Goal: Ask a question: Seek information or help from site administrators or community

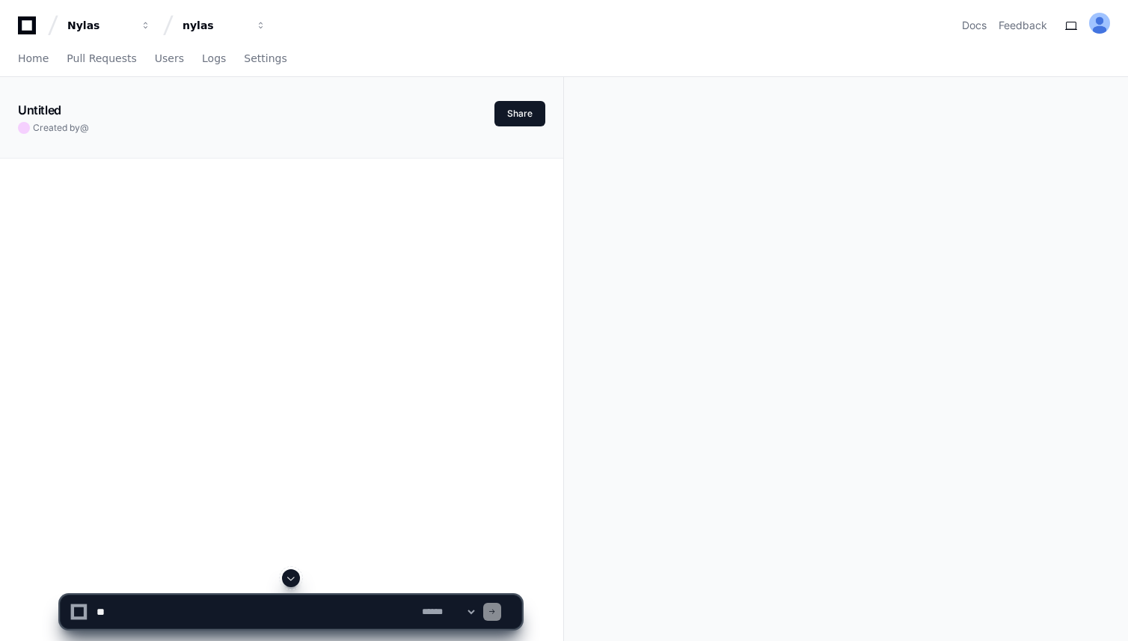
click at [30, 30] on icon at bounding box center [27, 25] width 30 height 18
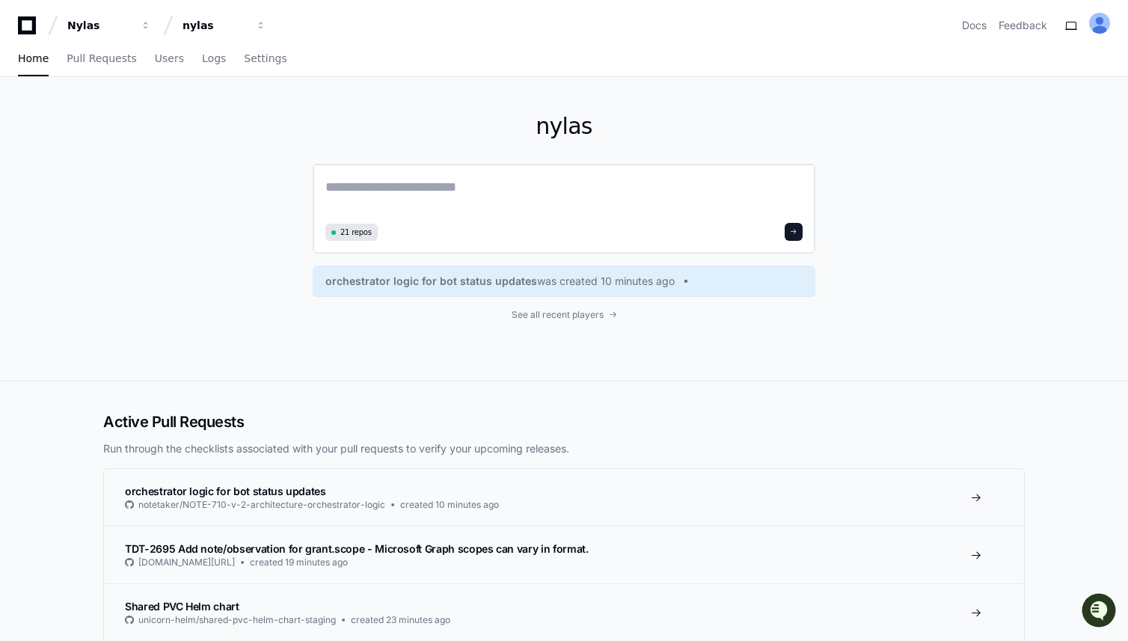
click at [476, 186] on textarea at bounding box center [563, 198] width 477 height 42
paste textarea "**********"
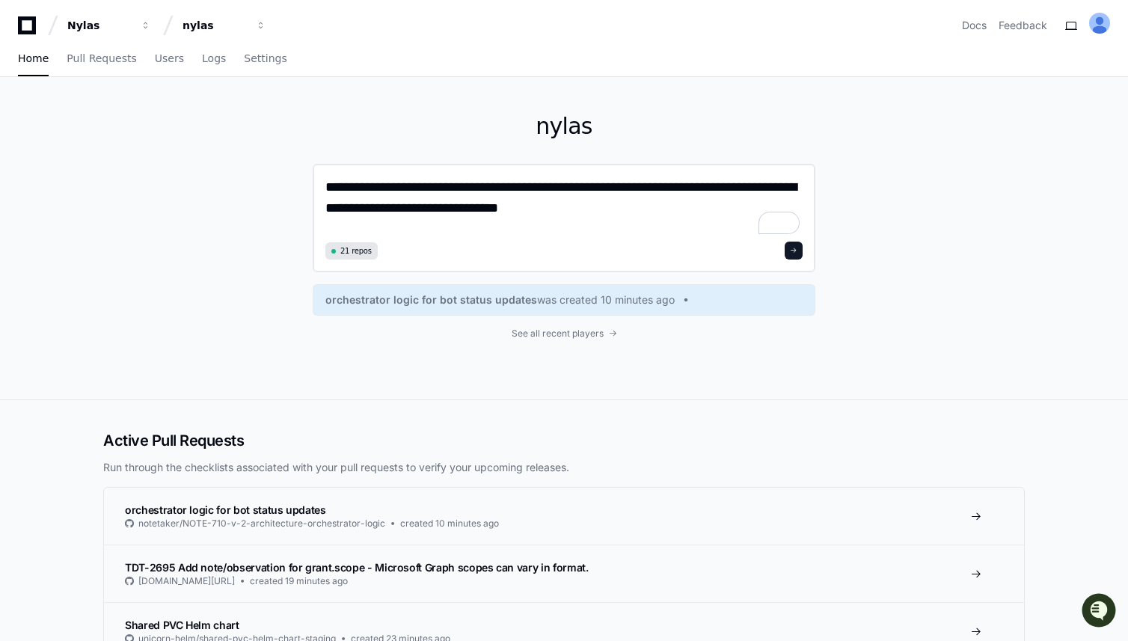
drag, startPoint x: 327, startPoint y: 186, endPoint x: 373, endPoint y: 266, distance: 92.8
click at [327, 186] on textarea "**********" at bounding box center [563, 207] width 477 height 61
click at [461, 190] on textarea "**********" at bounding box center [563, 207] width 477 height 61
click at [568, 188] on textarea "**********" at bounding box center [563, 207] width 477 height 61
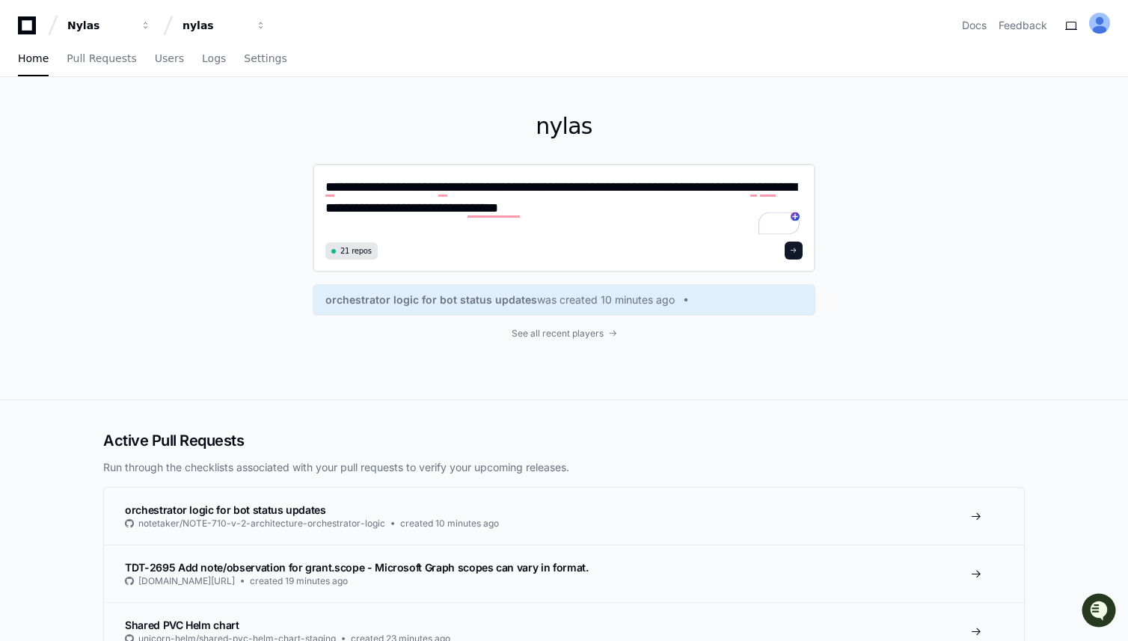
click at [733, 191] on textarea "**********" at bounding box center [563, 207] width 477 height 61
drag, startPoint x: 765, startPoint y: 189, endPoint x: 771, endPoint y: 207, distance: 18.2
click at [765, 189] on textarea "**********" at bounding box center [563, 207] width 477 height 61
drag, startPoint x: 354, startPoint y: 210, endPoint x: 400, endPoint y: 210, distance: 46.4
click at [400, 210] on textarea "**********" at bounding box center [563, 207] width 477 height 61
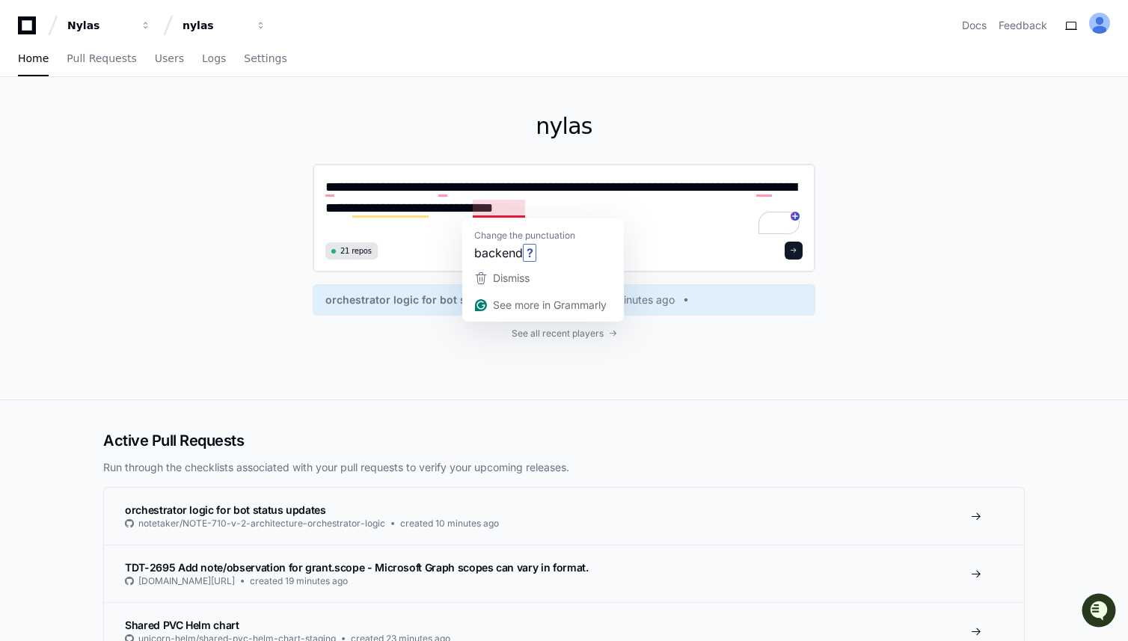
click at [457, 214] on textarea "**********" at bounding box center [563, 207] width 477 height 61
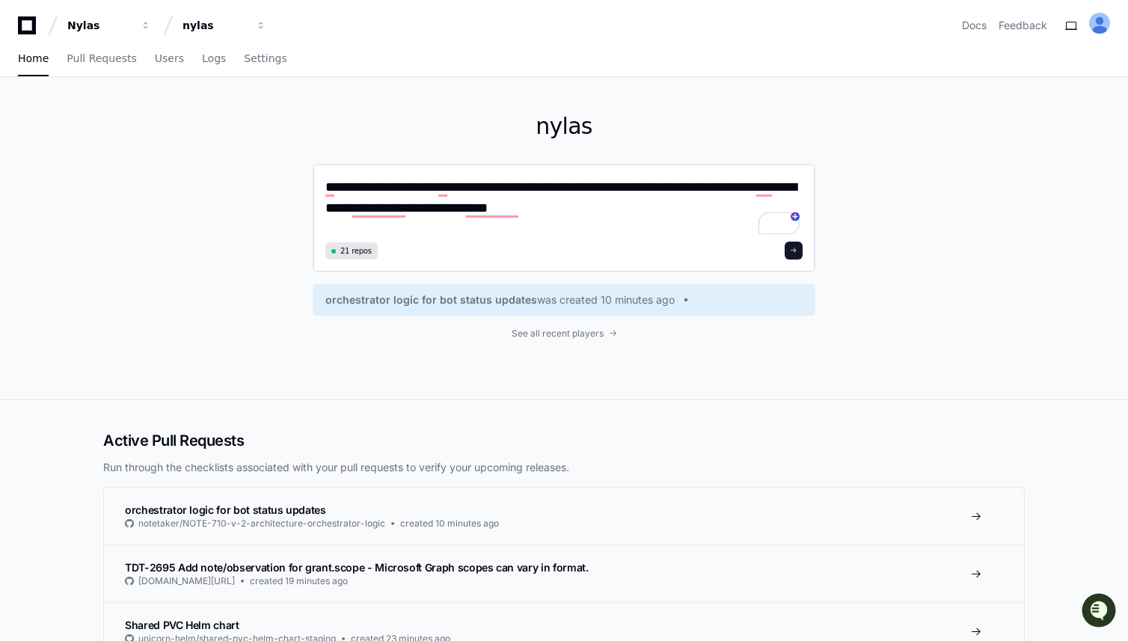
type textarea "**********"
click at [788, 251] on button at bounding box center [794, 251] width 18 height 18
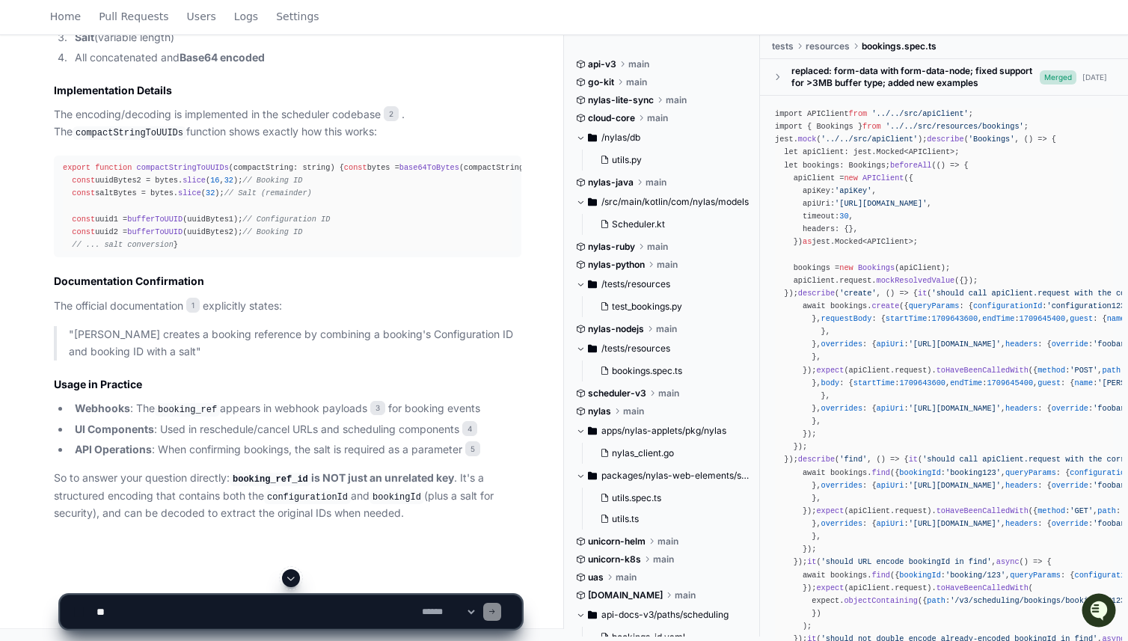
scroll to position [848, 0]
click at [338, 614] on textarea at bounding box center [256, 612] width 325 height 33
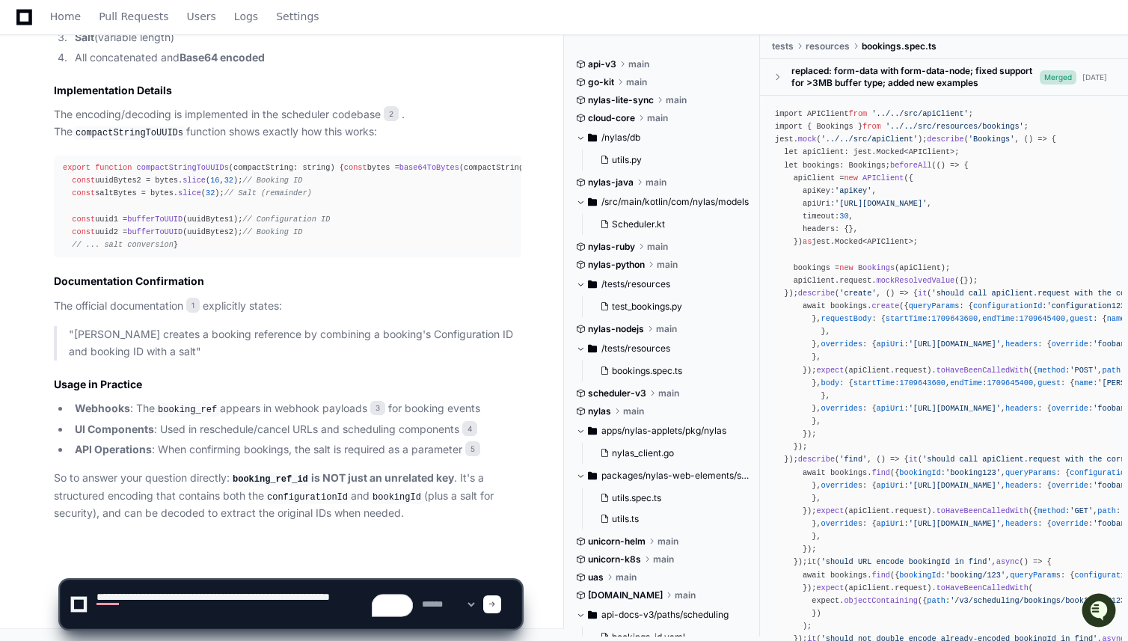
paste textarea "**********"
drag, startPoint x: 156, startPoint y: 607, endPoint x: 158, endPoint y: 640, distance: 33.7
click at [156, 607] on textarea "To enrich screen reader interactions, please activate Accessibility in Grammarl…" at bounding box center [256, 605] width 325 height 48
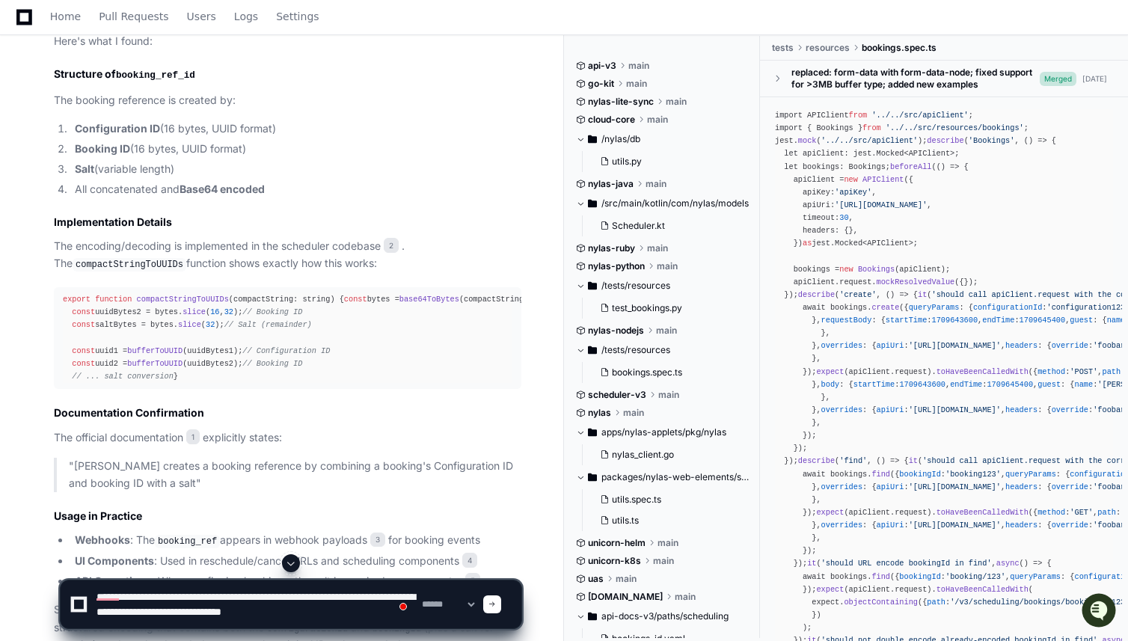
scroll to position [613, 0]
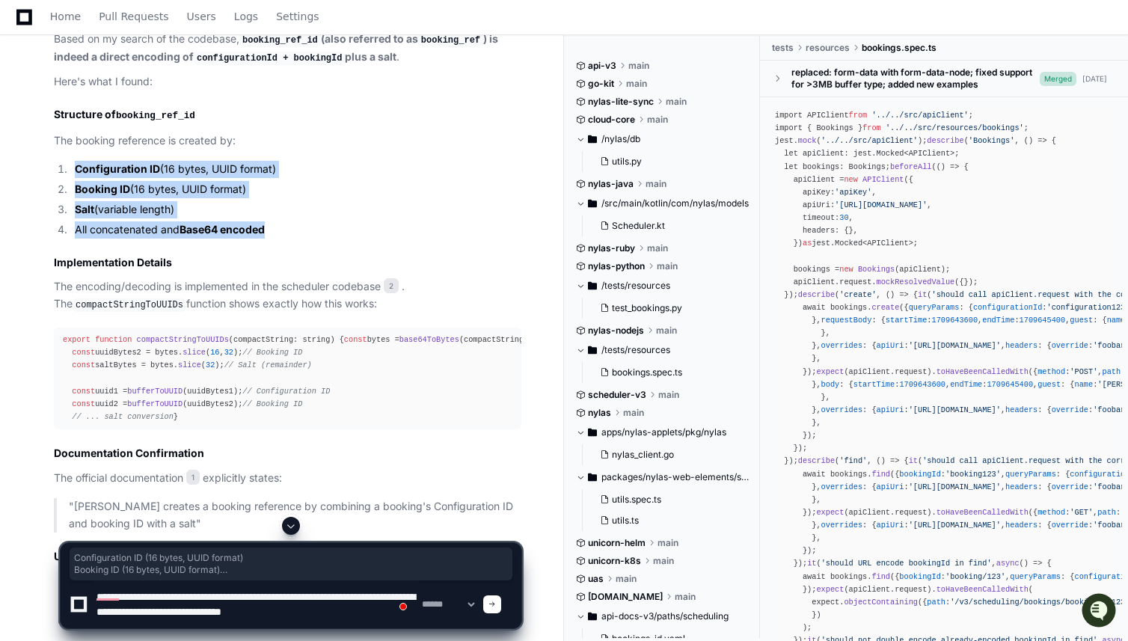
drag, startPoint x: 276, startPoint y: 243, endPoint x: 86, endPoint y: 248, distance: 190.1
click at [61, 187] on ol "Configuration ID (16 bytes, UUID format) Booking ID (16 bytes, UUID format) Sal…" at bounding box center [288, 199] width 468 height 77
copy ol "Configuration ID (16 bytes, UUID format) Booking ID (16 bytes, UUID format) Sal…"
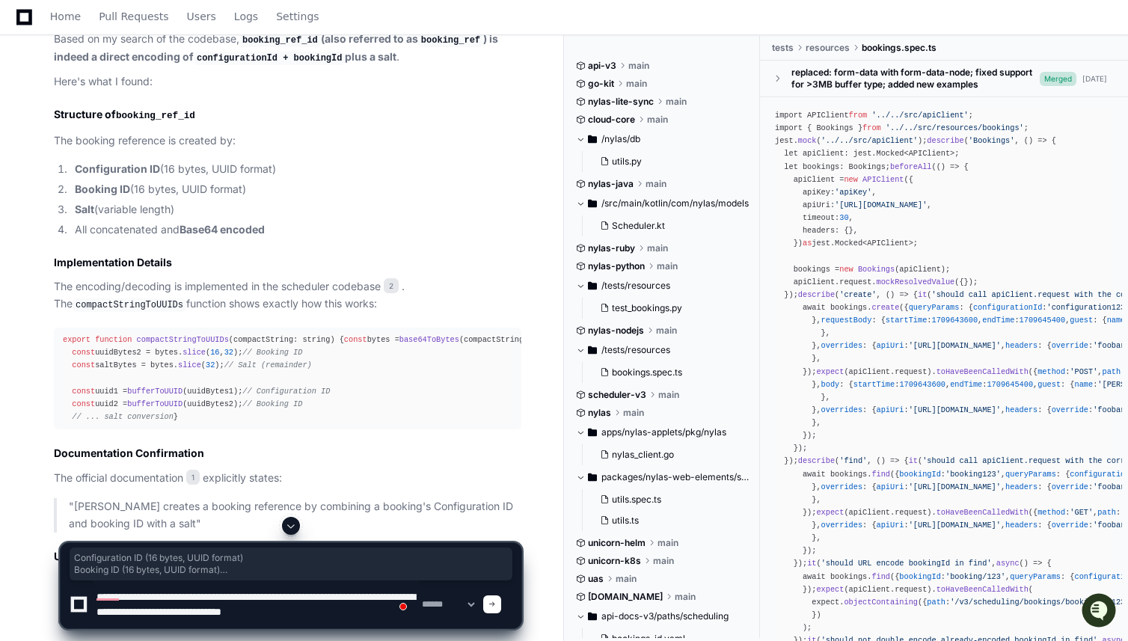
click at [312, 615] on textarea "To enrich screen reader interactions, please activate Accessibility in Grammarl…" at bounding box center [256, 605] width 325 height 48
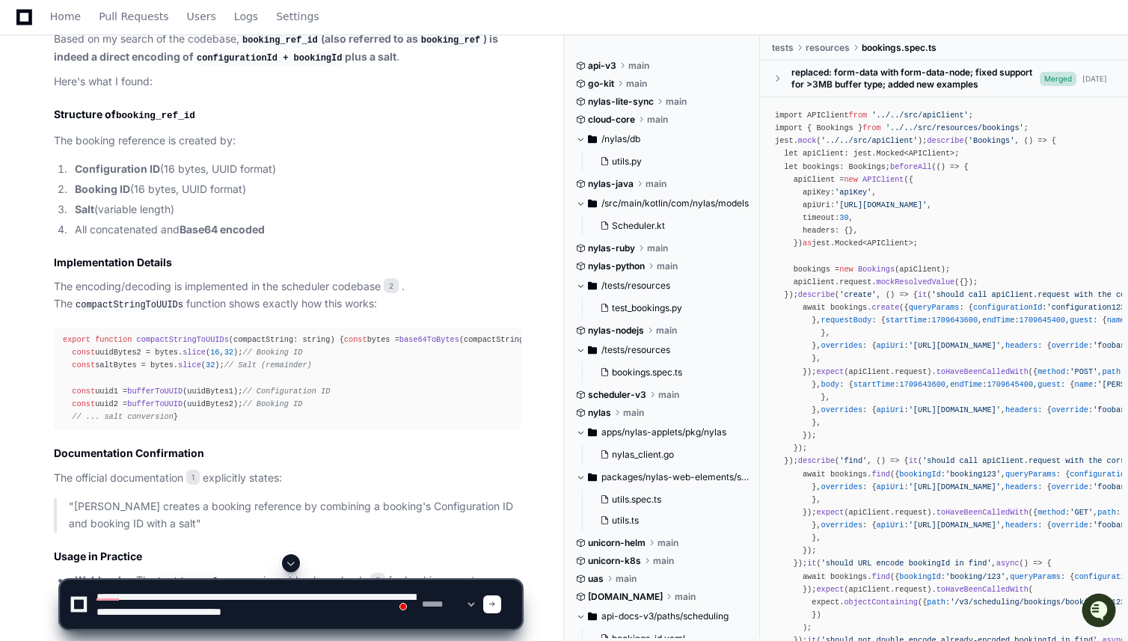
drag, startPoint x: 215, startPoint y: 571, endPoint x: 220, endPoint y: 578, distance: 8.1
click at [232, 615] on textarea "To enrich screen reader interactions, please activate Accessibility in Grammarl…" at bounding box center [256, 605] width 325 height 48
paste textarea "**********"
type textarea "**********"
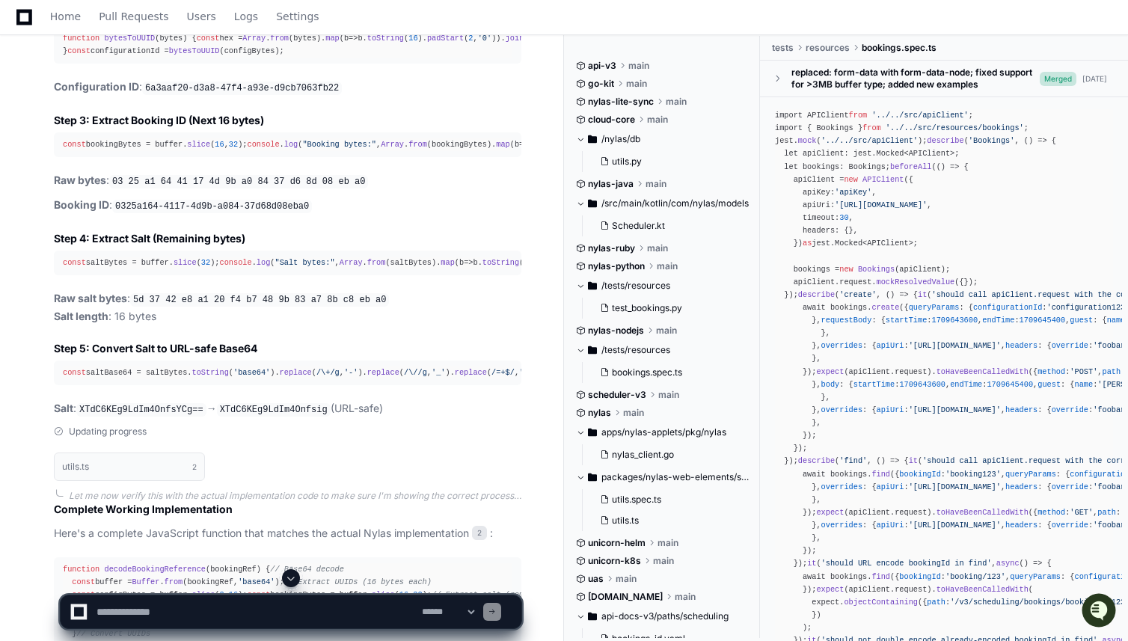
scroll to position [2125, 0]
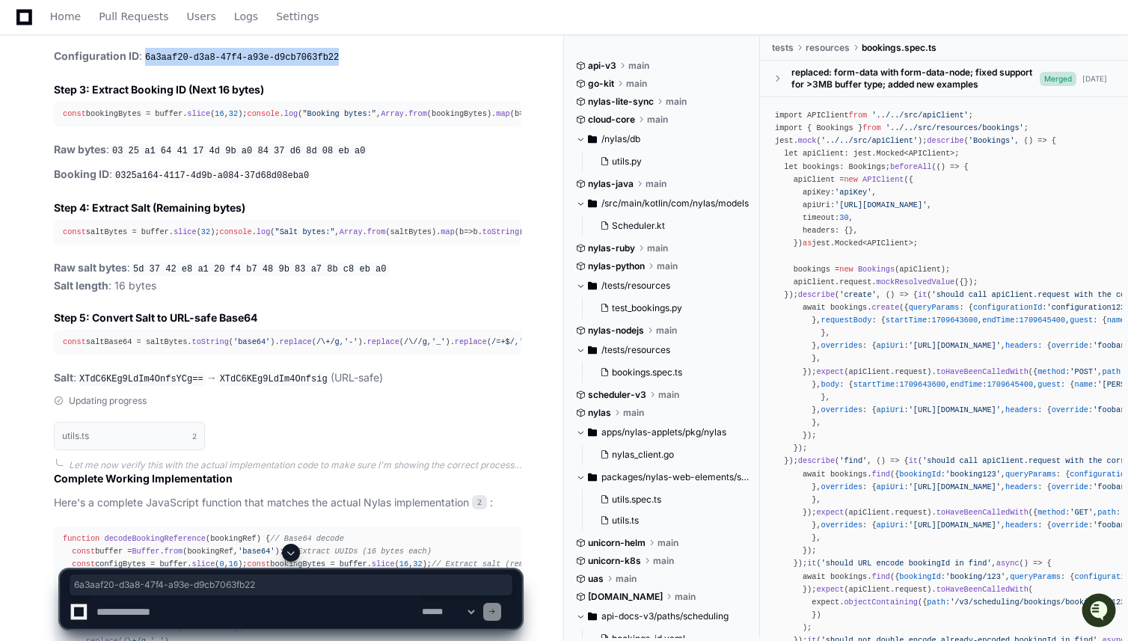
drag, startPoint x: 144, startPoint y: 191, endPoint x: 350, endPoint y: 186, distance: 205.8
click at [350, 66] on p "Configuration ID : 6a3aaf20-d3a8-47f4-a93e-d9cb7063fb22" at bounding box center [288, 57] width 468 height 18
copy code "6a3aaf20-d3a8-47f4-a93e-d9cb7063fb22"
drag, startPoint x: 119, startPoint y: 320, endPoint x: 322, endPoint y: 320, distance: 202.8
click at [322, 184] on p "Booking ID : 0325a164-4117-4d9b-a084-37d68d08eba0" at bounding box center [288, 175] width 468 height 18
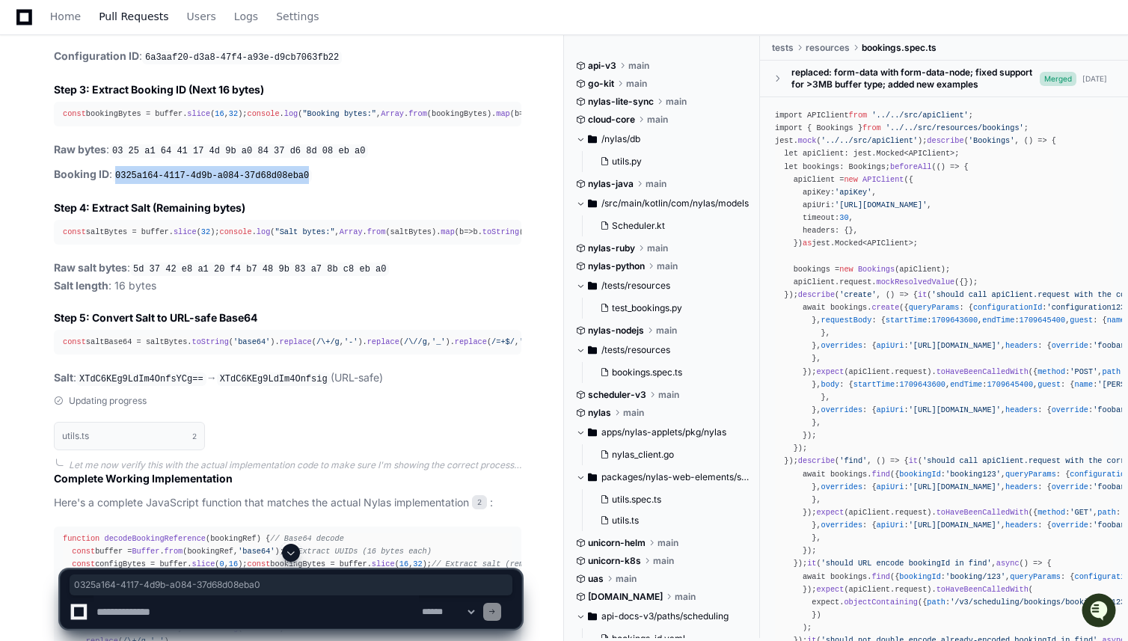
copy code "0325a164-4117-4d9b-a084-37d68d08eba0"
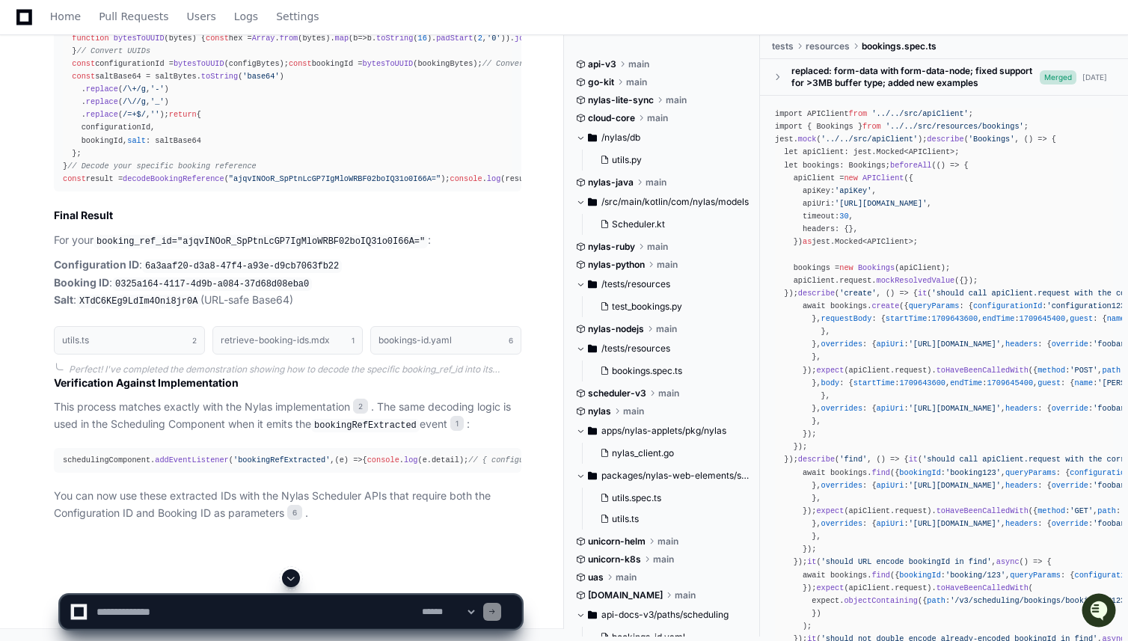
scroll to position [1153, 0]
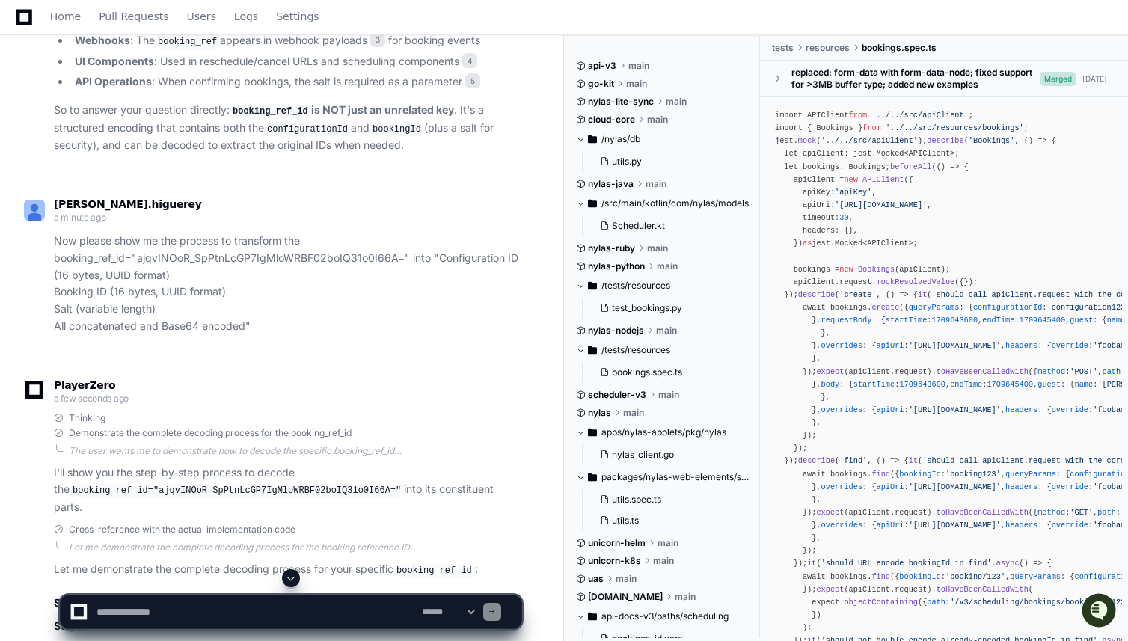
click at [367, 615] on textarea "To enrich screen reader interactions, please activate Accessibility in Grammarl…" at bounding box center [256, 612] width 325 height 33
click at [173, 614] on textarea "To enrich screen reader interactions, please activate Accessibility in Grammarl…" at bounding box center [256, 612] width 325 height 33
paste textarea "**********"
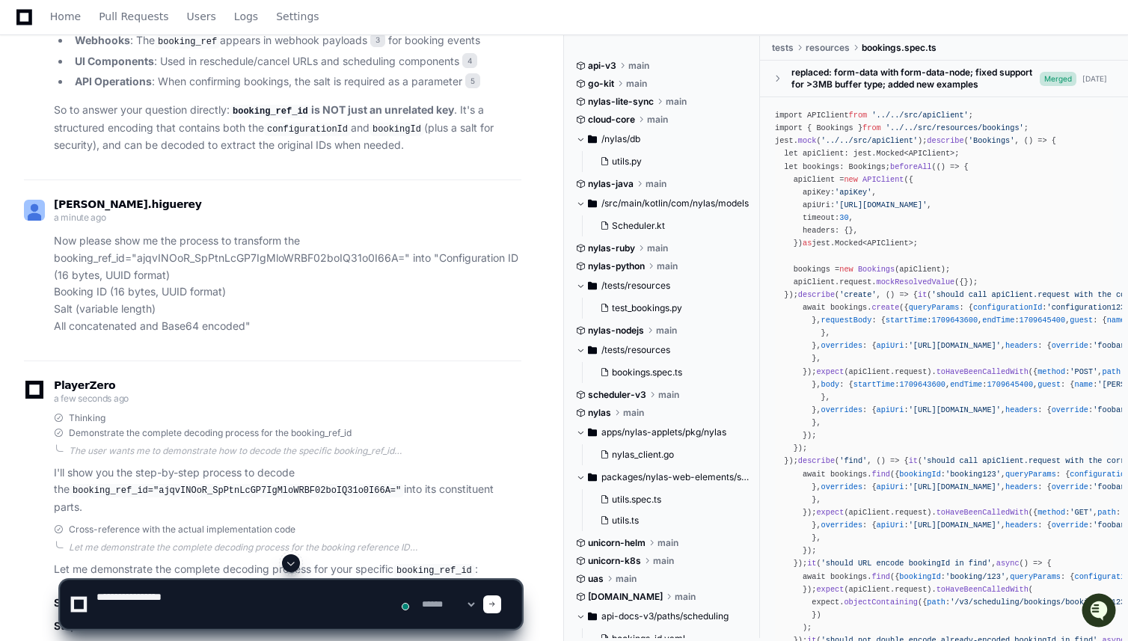
paste textarea "**********"
type textarea "**********"
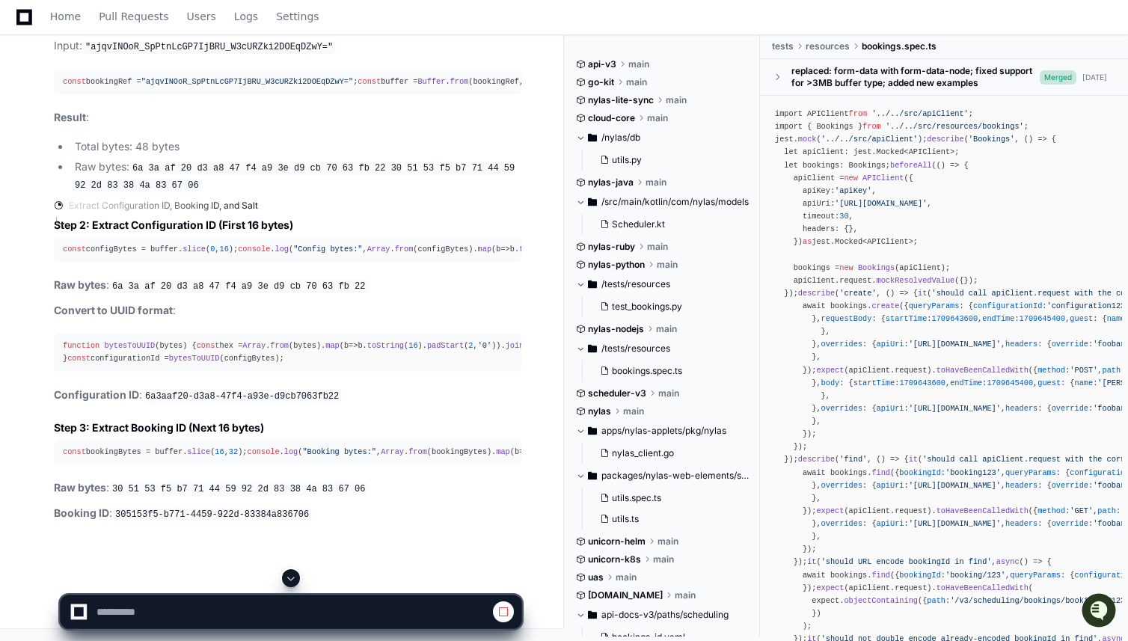
scroll to position [4087, 0]
click at [297, 514] on code "305153f5-b771-4459-922d-83384a836706" at bounding box center [212, 514] width 200 height 13
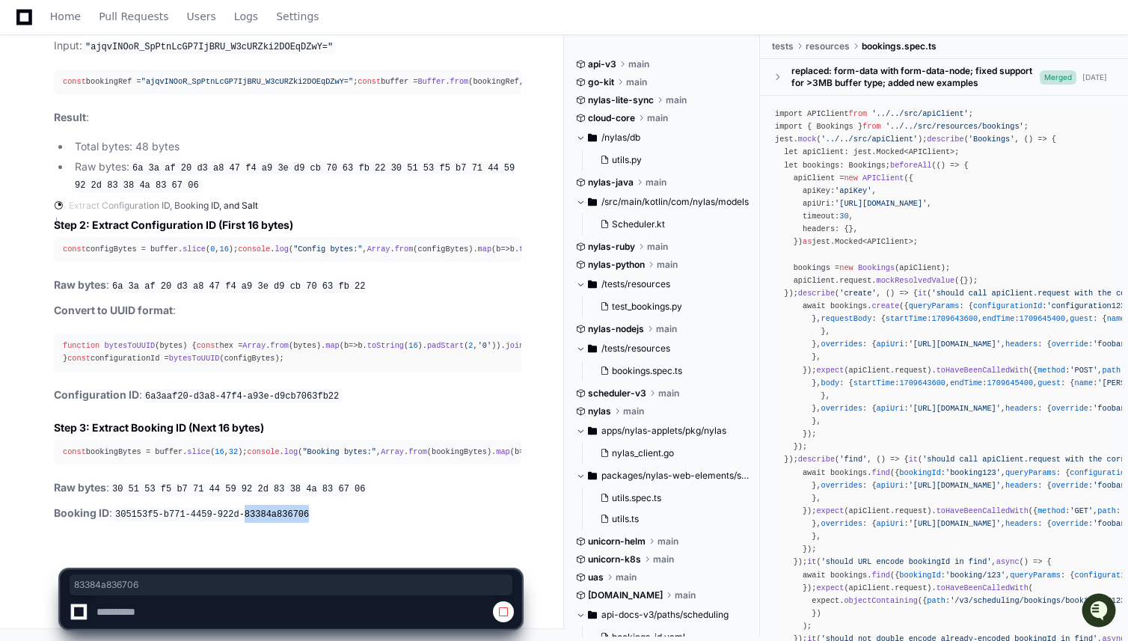
click at [298, 514] on code "305153f5-b771-4459-922d-83384a836706" at bounding box center [212, 514] width 200 height 13
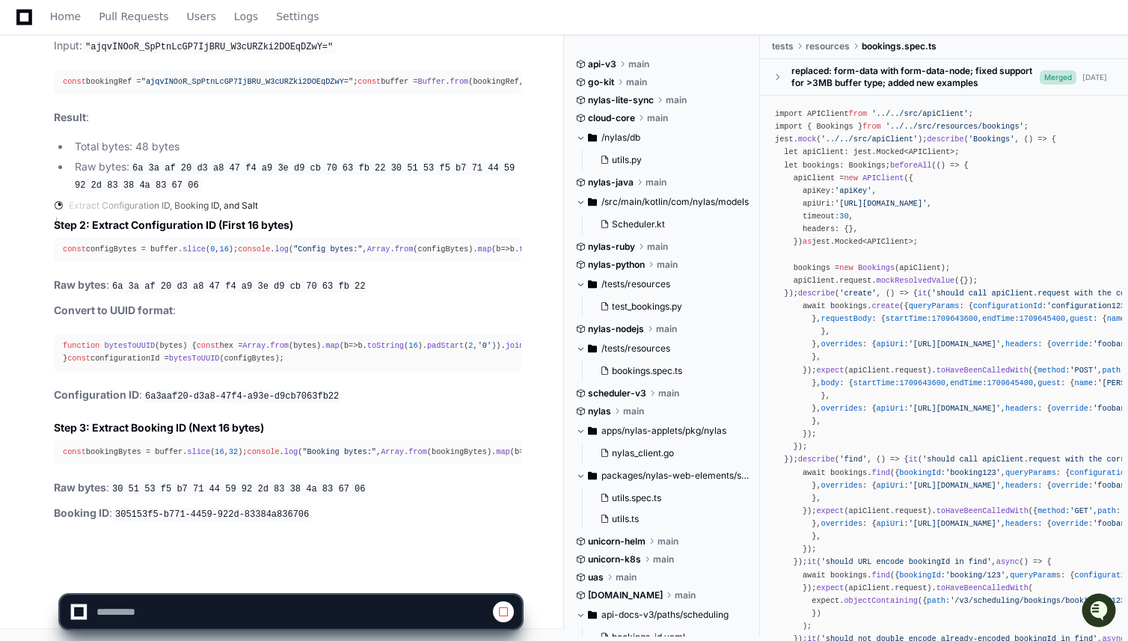
drag, startPoint x: 155, startPoint y: 520, endPoint x: 128, endPoint y: 513, distance: 28.0
click at [154, 520] on code "305153f5-b771-4459-922d-83384a836706" at bounding box center [212, 514] width 200 height 13
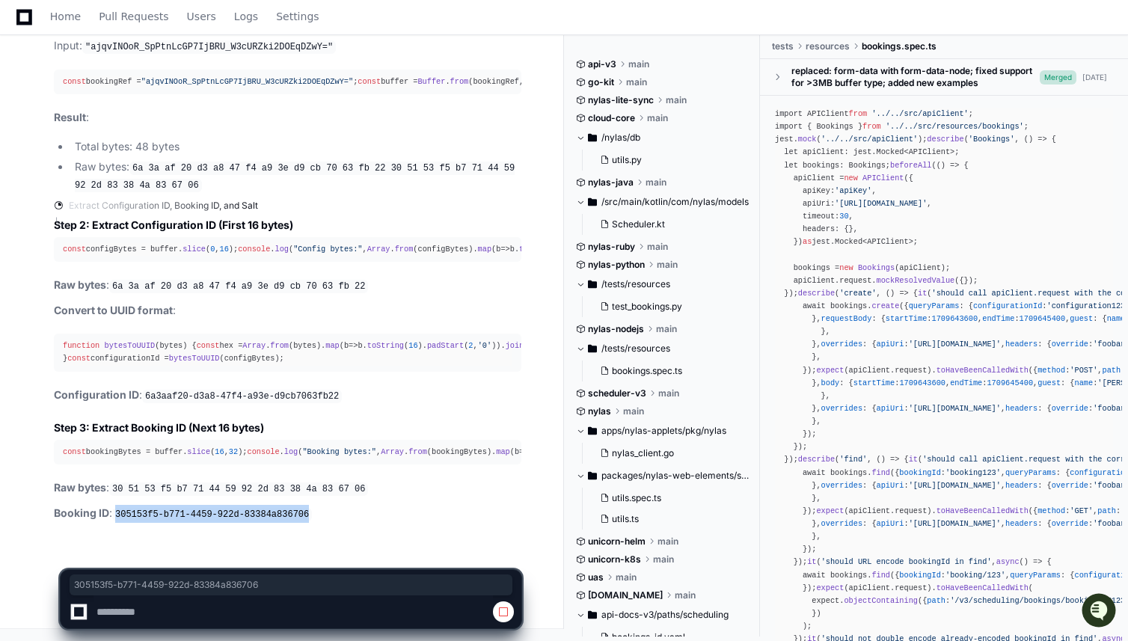
drag, startPoint x: 117, startPoint y: 515, endPoint x: 338, endPoint y: 516, distance: 221.5
click at [338, 516] on p "Booking ID : 305153f5-b771-4459-922d-83384a836706" at bounding box center [288, 514] width 468 height 18
copy code "305153f5-b771-4459-922d-83384a836706"
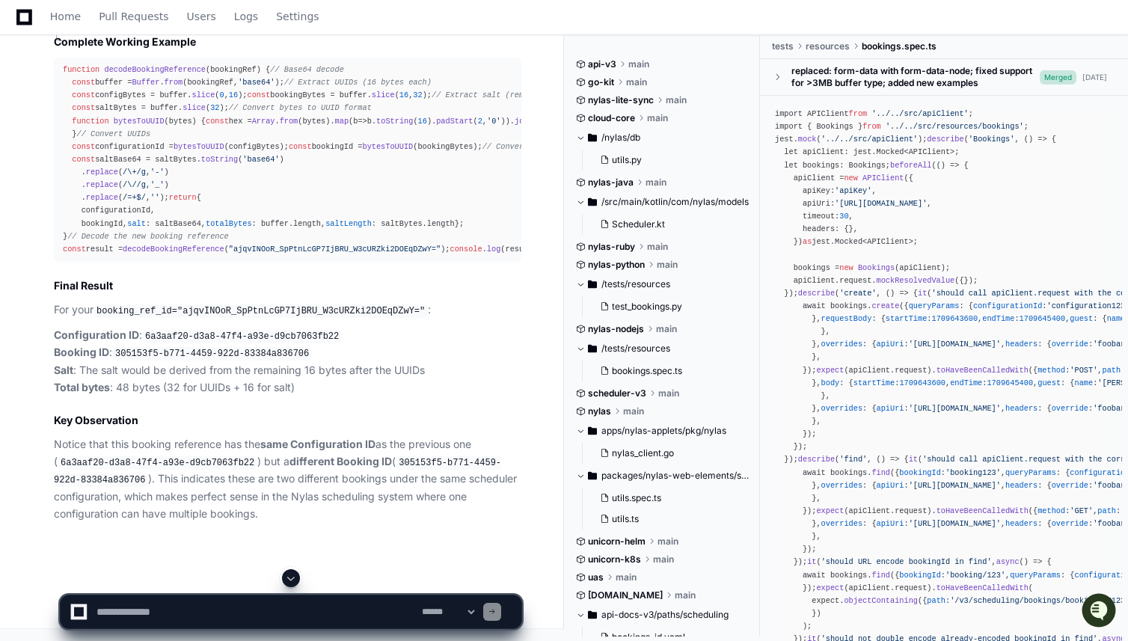
scroll to position [5214, 0]
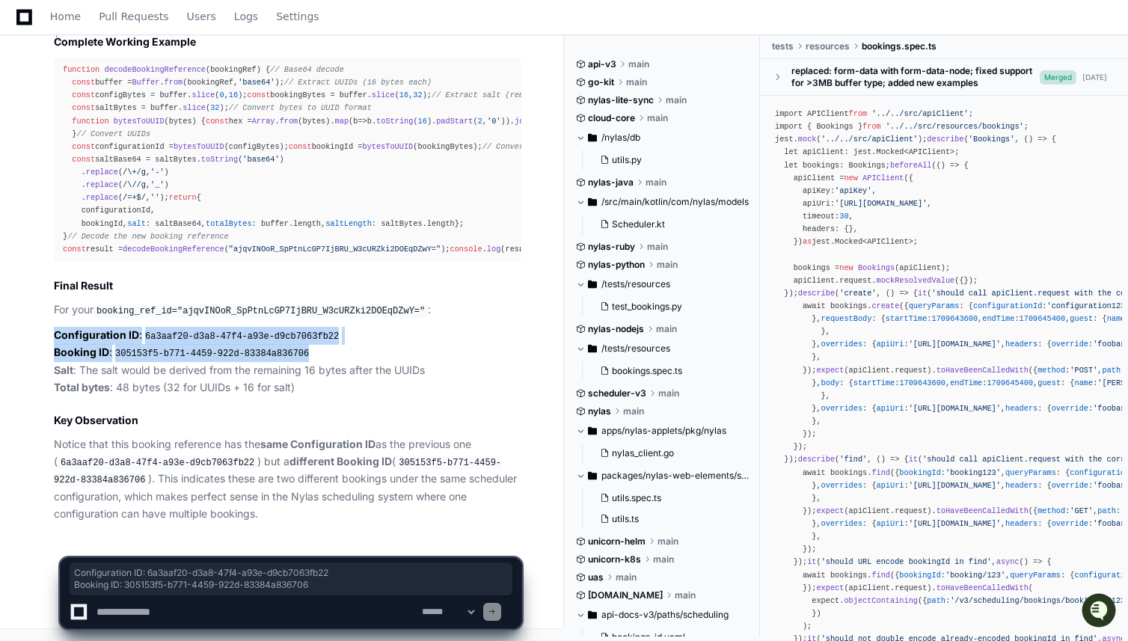
drag, startPoint x: 327, startPoint y: 358, endPoint x: 45, endPoint y: 344, distance: 282.4
click at [45, 344] on div "Complete Working Example function decodeBookingReference ( bookingRef ) { // Ba…" at bounding box center [273, 278] width 498 height 488
copy p "Configuration ID : 6a3aaf20-d3a8-47f4-a93e-d9cb7063fb22 Booking ID : 305153f5-b…"
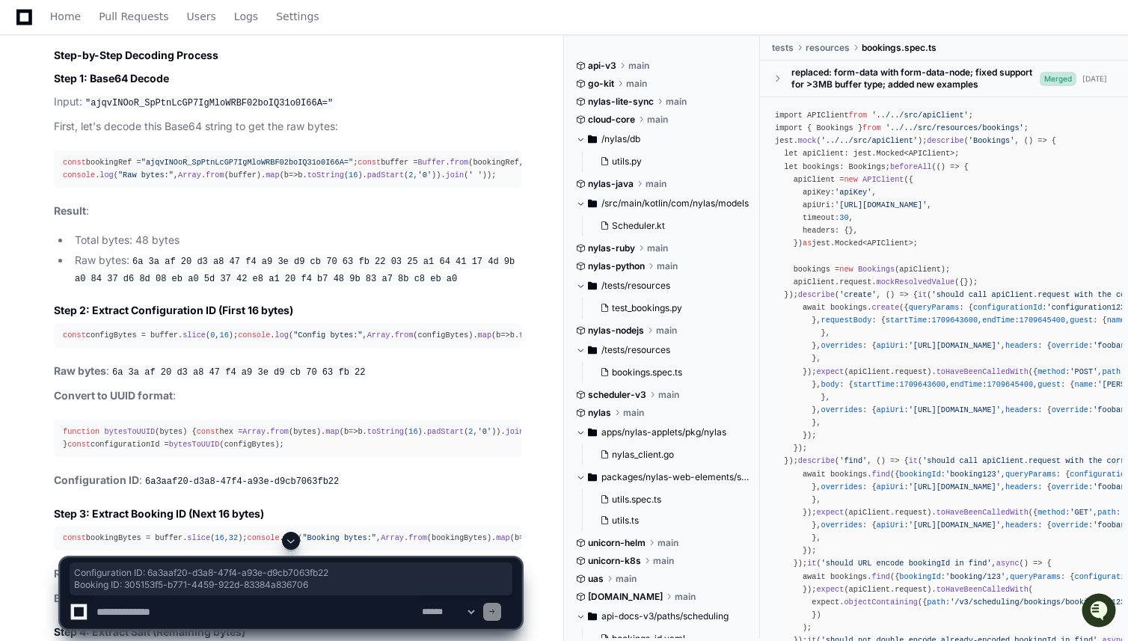
scroll to position [1479, 0]
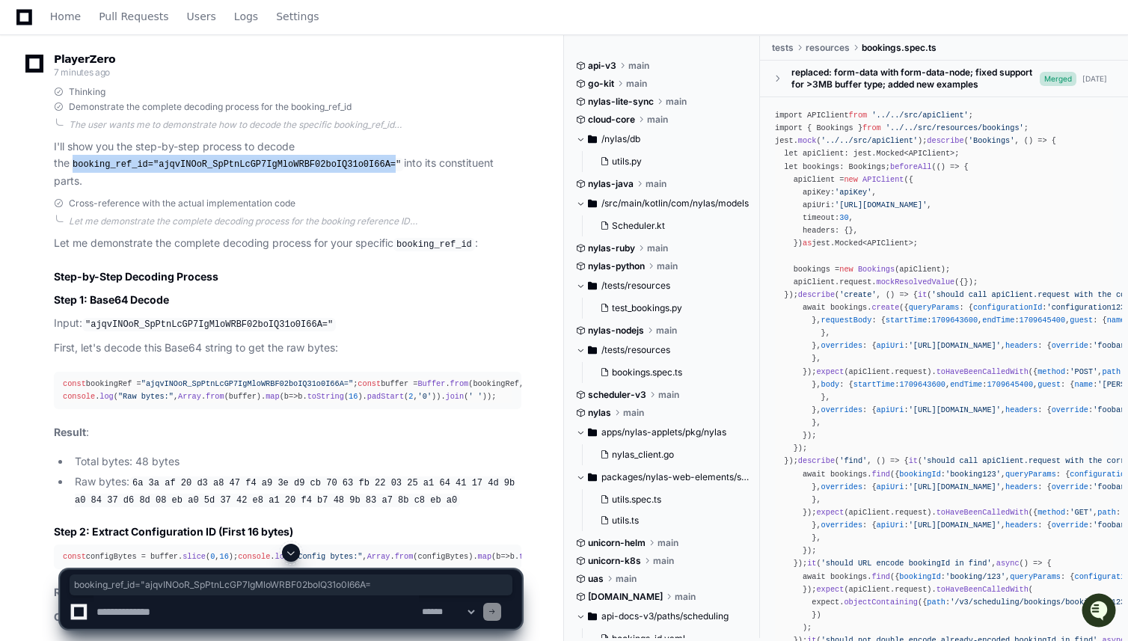
drag, startPoint x: 49, startPoint y: 228, endPoint x: 383, endPoint y: 226, distance: 334.5
click at [383, 190] on div "Thinking Demonstrate the complete decoding process for the booking_ref_id The u…" at bounding box center [273, 138] width 498 height 104
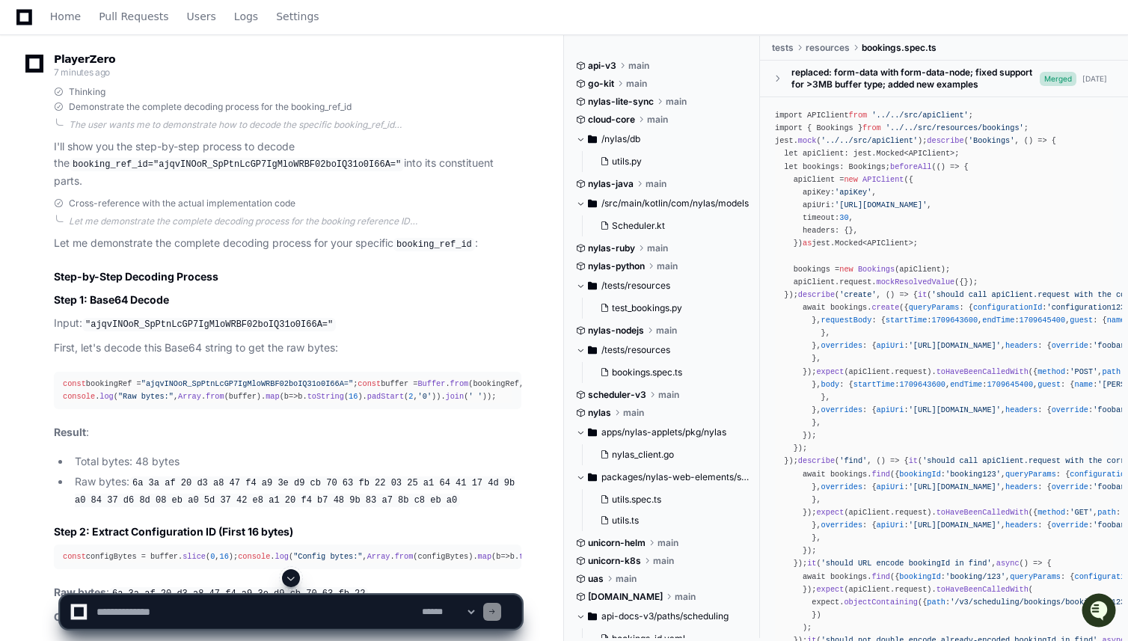
click at [432, 190] on p "I'll show you the step-by-step process to decode the booking_ref_id="ajqvINOoR_…" at bounding box center [288, 164] width 468 height 52
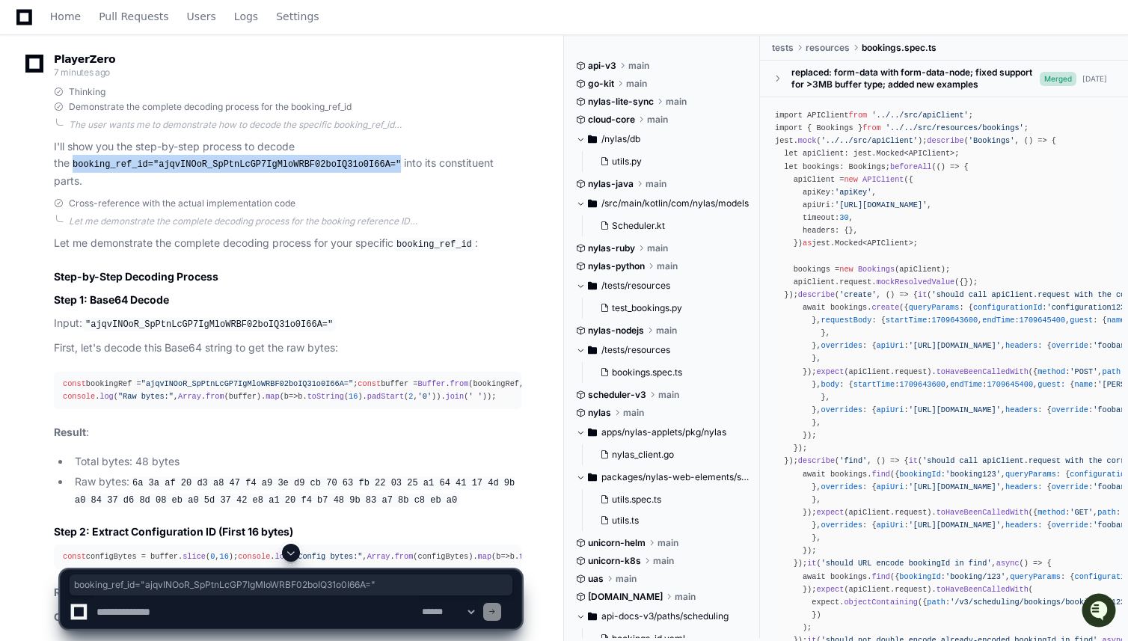
drag, startPoint x: 387, startPoint y: 226, endPoint x: 56, endPoint y: 196, distance: 332.1
click at [46, 190] on div "Thinking Demonstrate the complete decoding process for the booking_ref_id The u…" at bounding box center [273, 138] width 498 height 104
copy code "booking_ref_id="ajqvINOoR_SpPtnLcGP7IgMloWRBF02boIQ31o0I66A=""
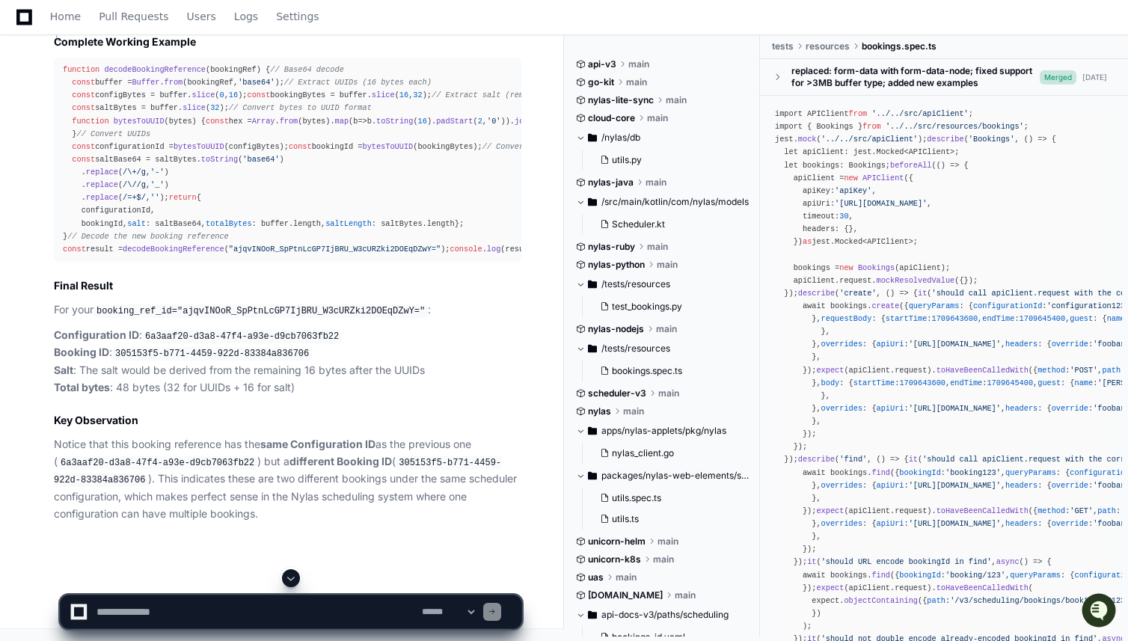
scroll to position [5214, 0]
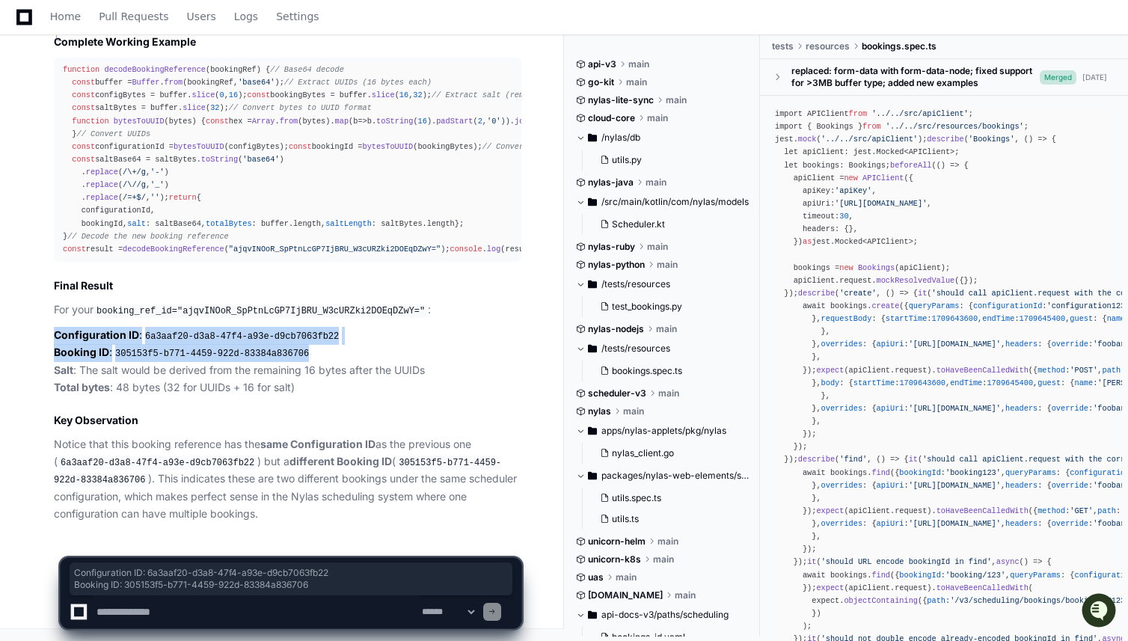
drag, startPoint x: 320, startPoint y: 357, endPoint x: 33, endPoint y: 341, distance: 287.8
click at [33, 341] on div "Complete Working Example function decodeBookingReference ( bookingRef ) { // Ba…" at bounding box center [273, 278] width 498 height 488
copy p "Configuration ID : 6a3aaf20-d3a8-47f4-a93e-d9cb7063fb22 Booking ID : 305153f5-b…"
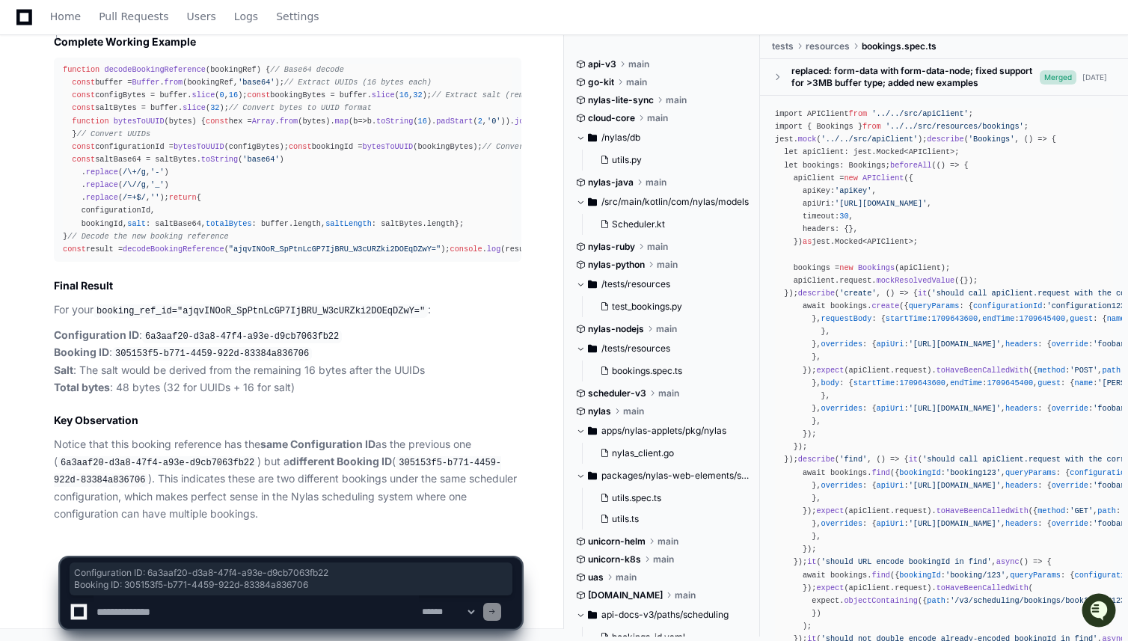
click at [341, 394] on p "Configuration ID : 6a3aaf20-d3a8-47f4-a93e-d9cb7063fb22 Booking ID : 305153f5-b…" at bounding box center [288, 362] width 468 height 70
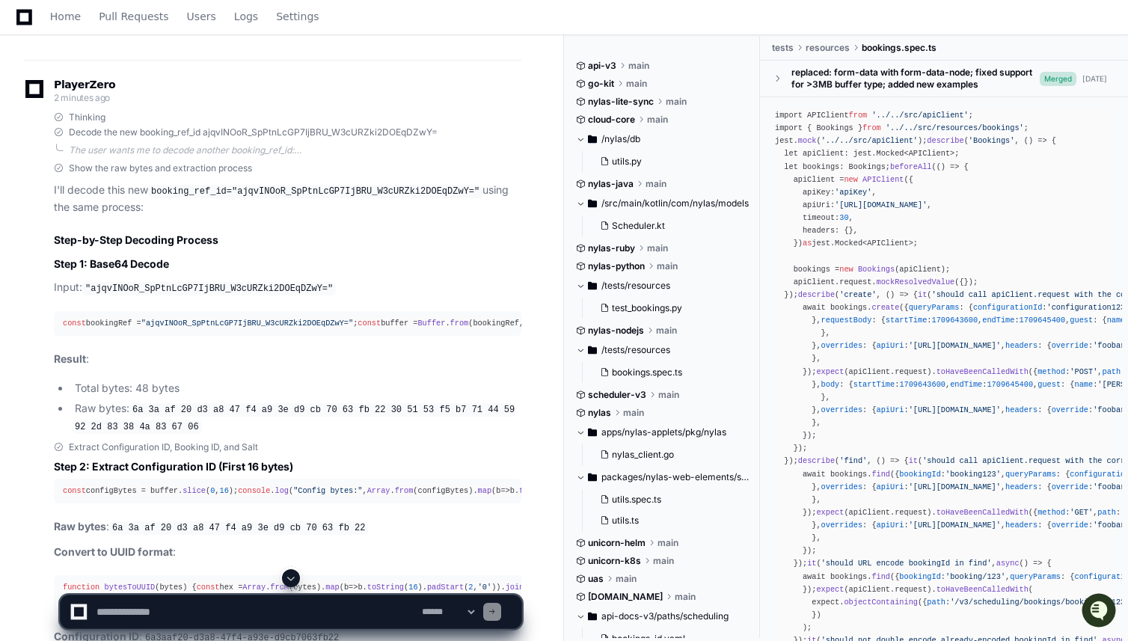
scroll to position [3161, 0]
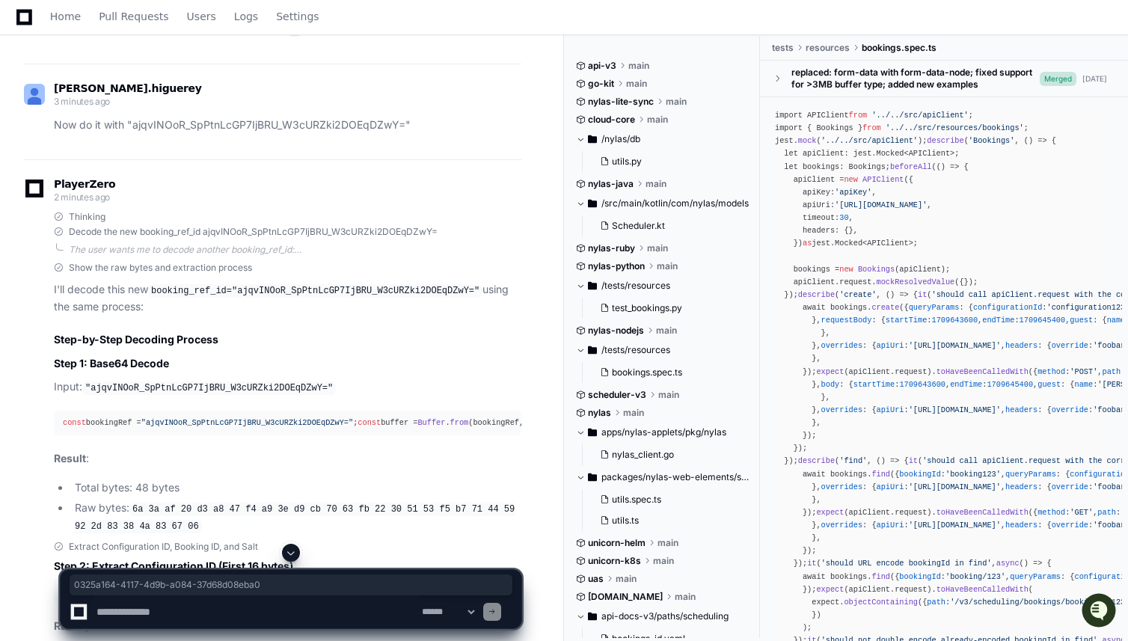
drag, startPoint x: 117, startPoint y: 251, endPoint x: 323, endPoint y: 252, distance: 205.8
copy code "0325a164-4117-4d9b-a084-37d68d08eba0"
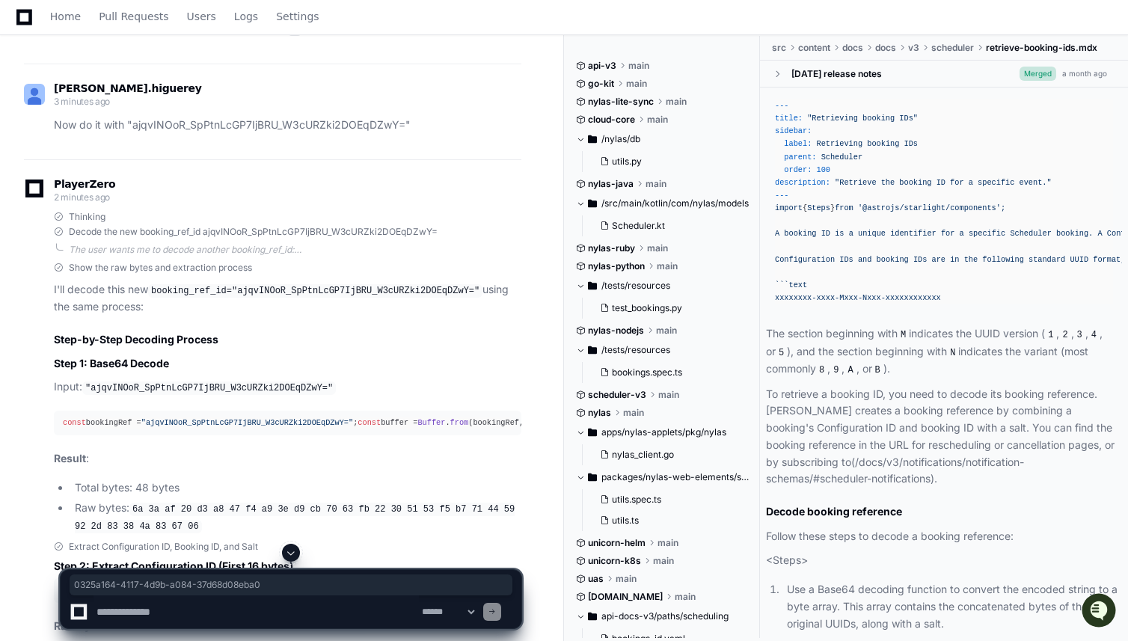
drag, startPoint x: 117, startPoint y: 251, endPoint x: 313, endPoint y: 249, distance: 195.3
copy code "0325a164-4117-4d9b-a084-37d68d08eba0"
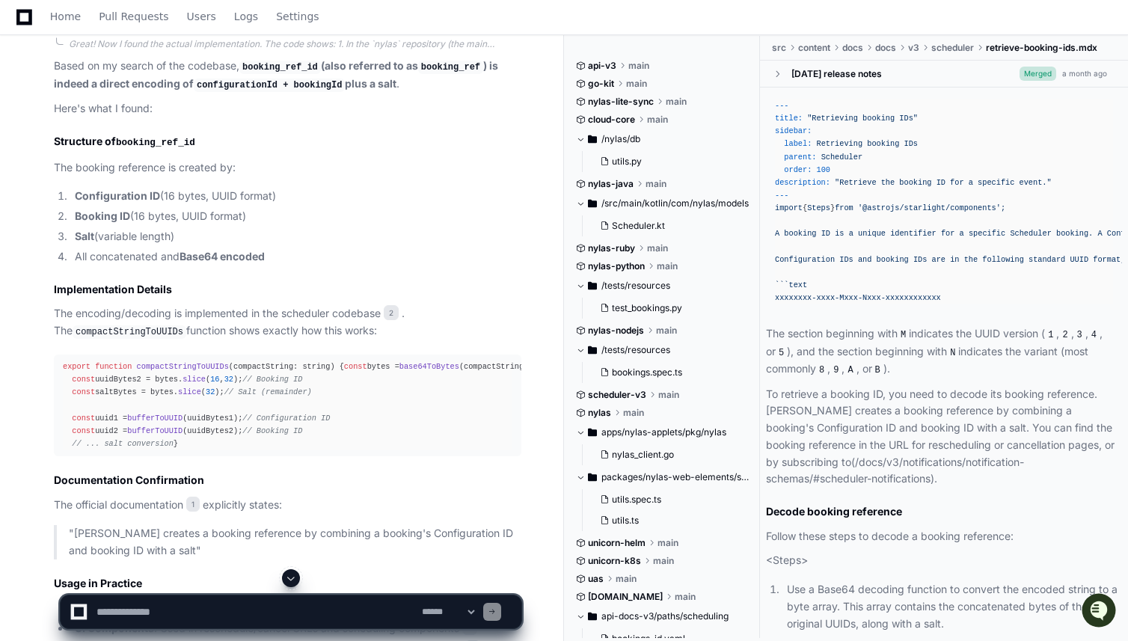
scroll to position [585, 0]
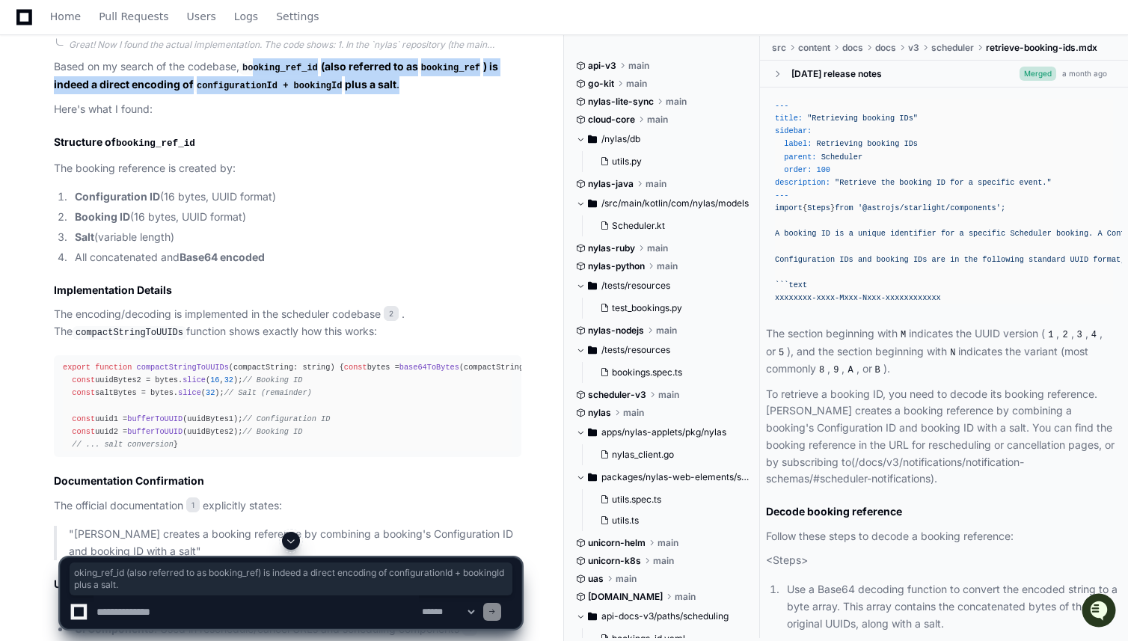
drag, startPoint x: 410, startPoint y: 101, endPoint x: 248, endPoint y: 121, distance: 163.6
click at [256, 82] on p "Based on my search of the codebase, booking_ref_id (also referred to as booking…" at bounding box center [288, 75] width 468 height 35
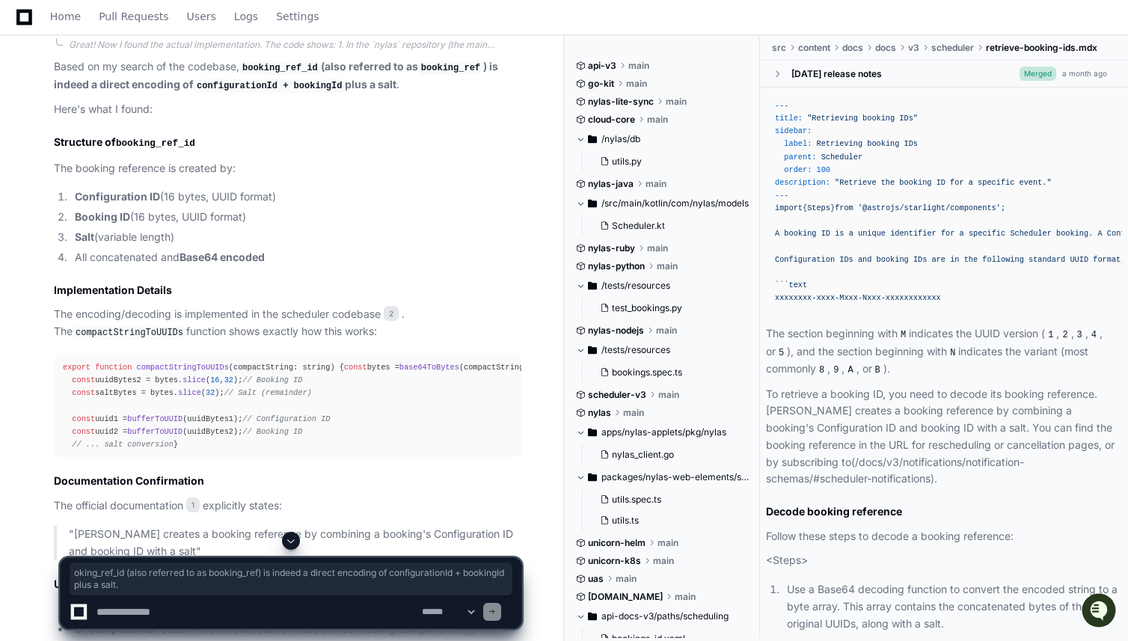
click at [287, 263] on li "All concatenated and Base64 encoded" at bounding box center [295, 257] width 451 height 17
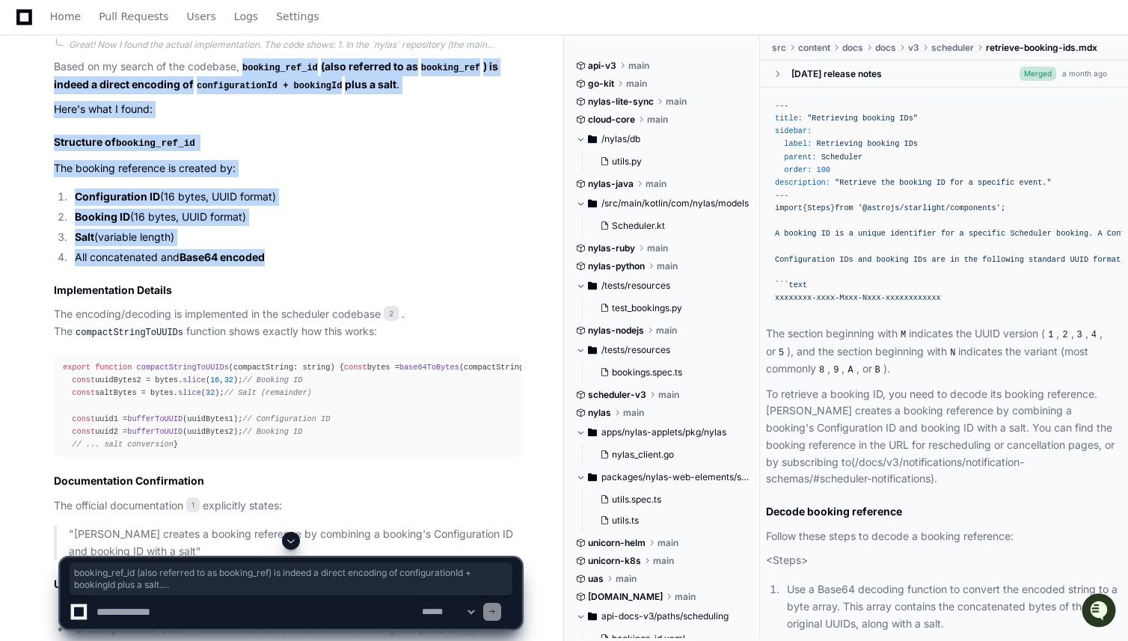
drag, startPoint x: 268, startPoint y: 266, endPoint x: 245, endPoint y: 86, distance: 181.8
click at [245, 86] on article "Based on my search of the codebase, booking_ref_id (also referred to as booking…" at bounding box center [288, 390] width 468 height 664
copy article "booking_ref_id (also referred to as booking_ref ) is indeed a direct encoding o…"
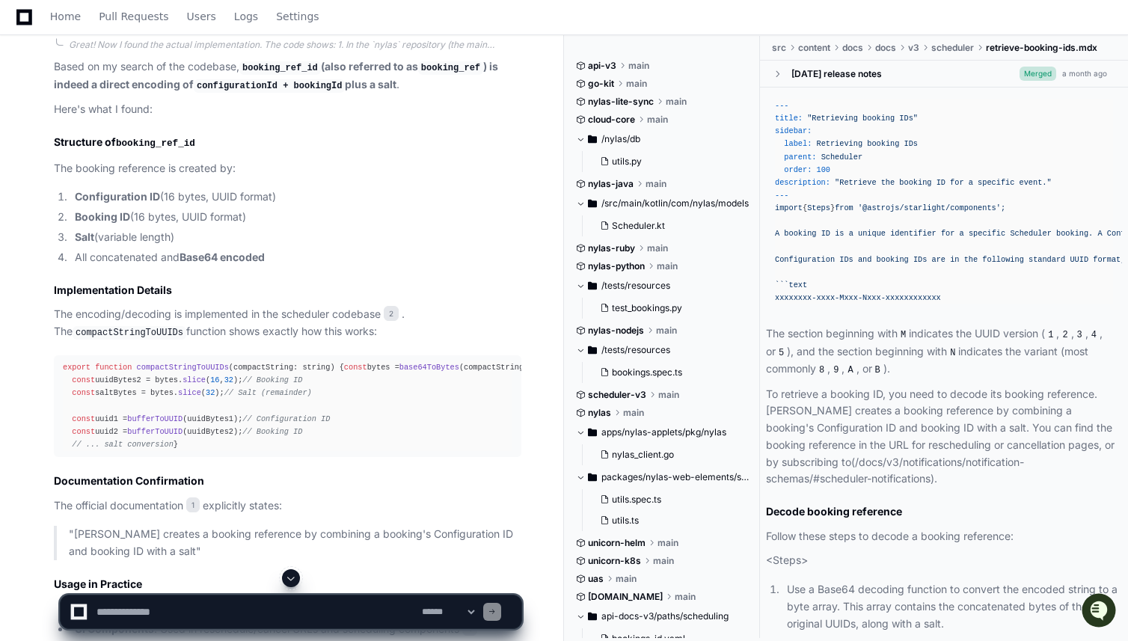
click at [450, 385] on div "export function compactStringToUUIDs ( compactString: string ) { const bytes = …" at bounding box center [288, 406] width 450 height 90
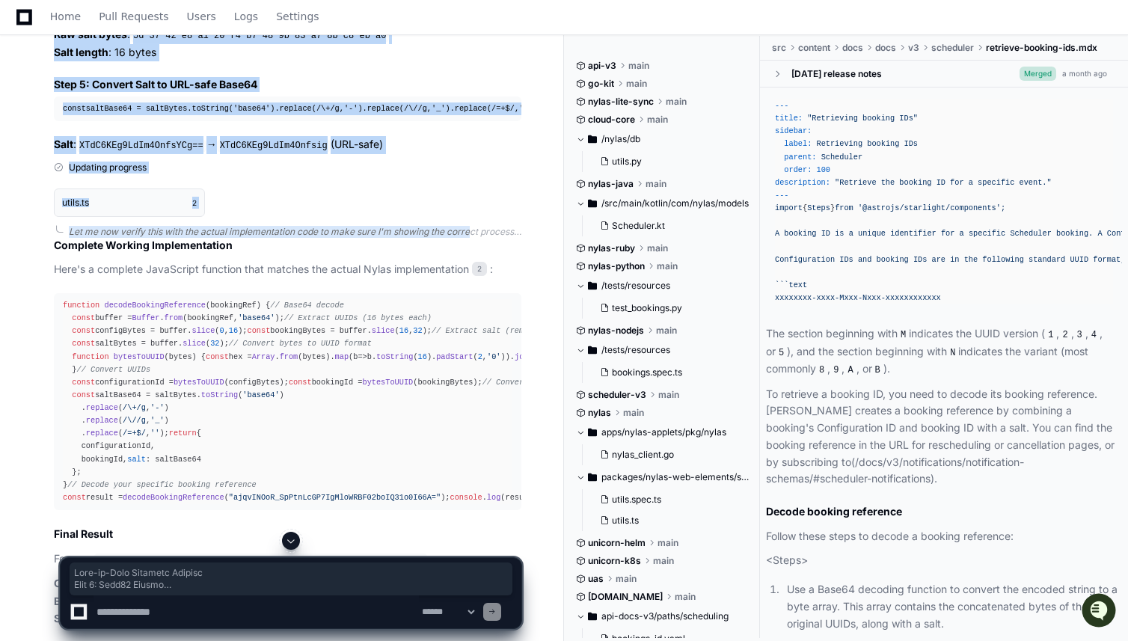
scroll to position [2403, 0]
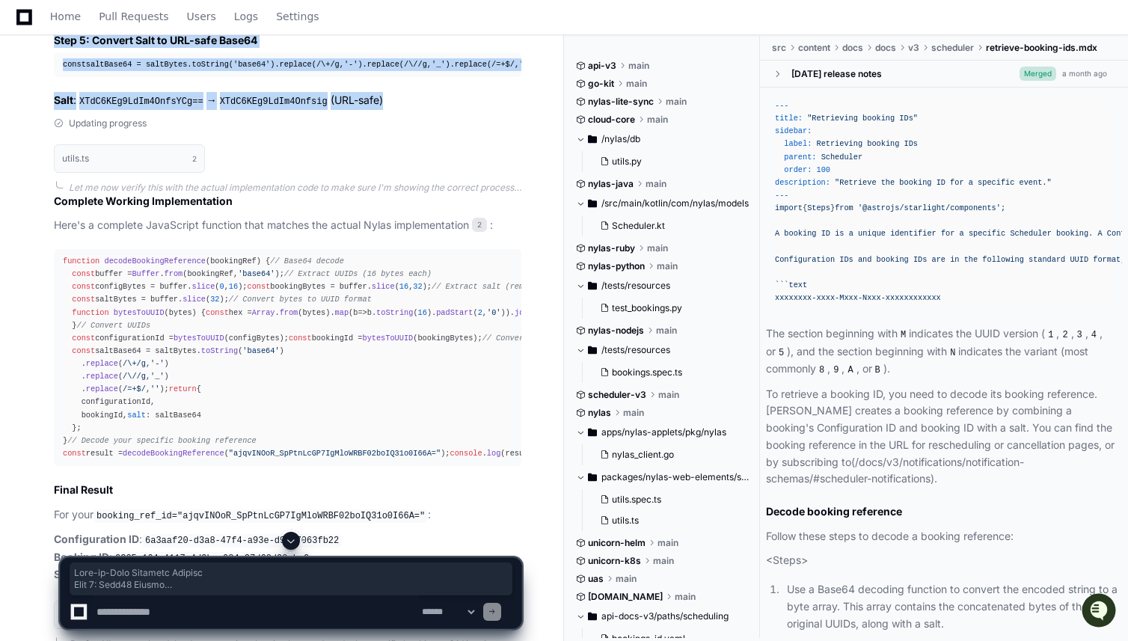
drag, startPoint x: 48, startPoint y: 323, endPoint x: 419, endPoint y: 294, distance: 372.3
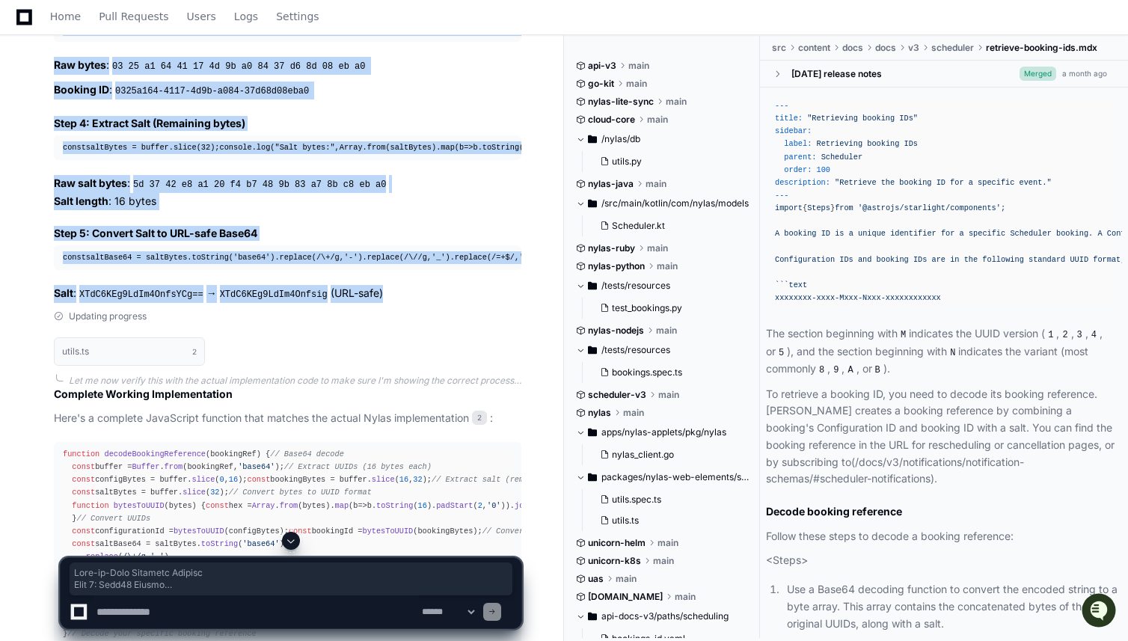
scroll to position [2085, 0]
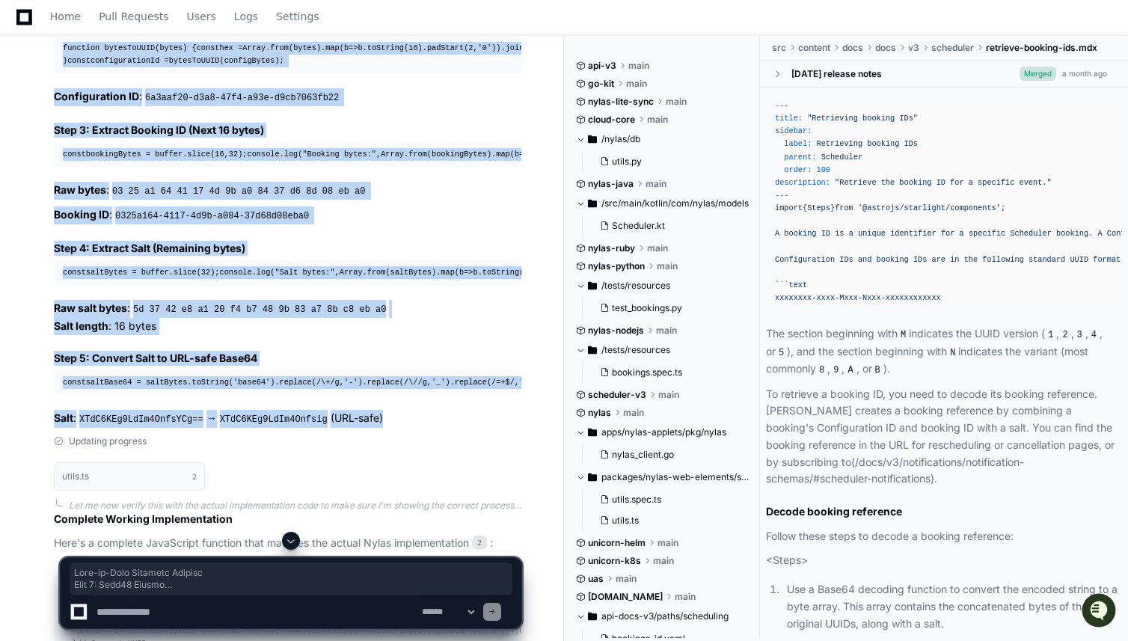
click at [237, 615] on textarea "To enrich screen reader interactions, please activate Accessibility in Grammarl…" at bounding box center [256, 612] width 325 height 33
click at [240, 615] on textarea "To enrich screen reader interactions, please activate Accessibility in Grammarl…" at bounding box center [256, 612] width 325 height 33
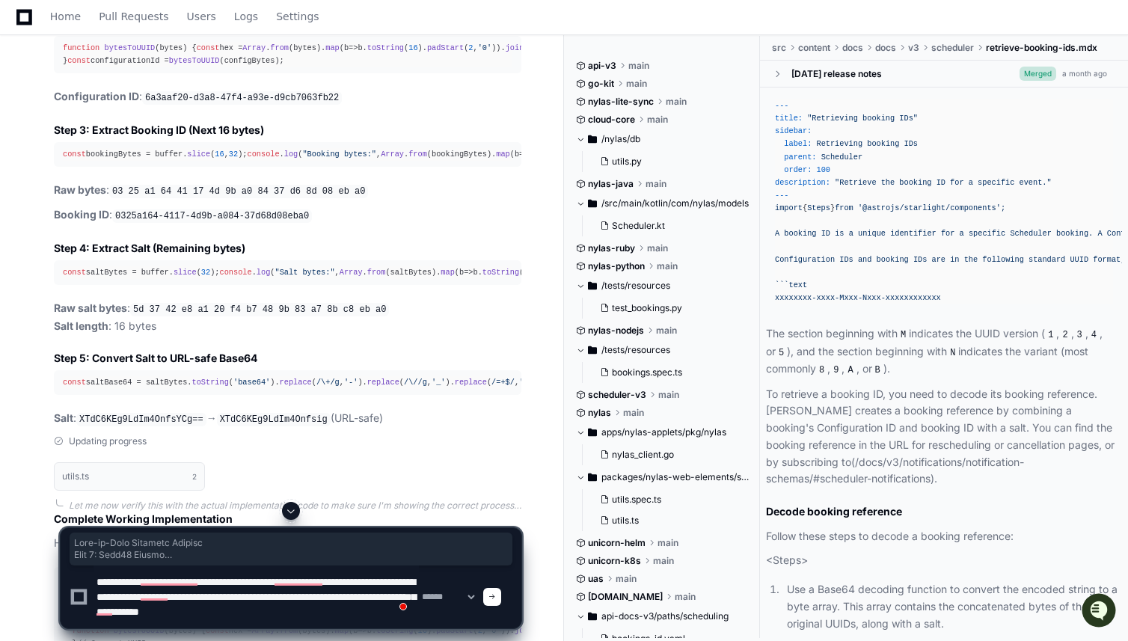
scroll to position [0, 0]
type textarea "**********"
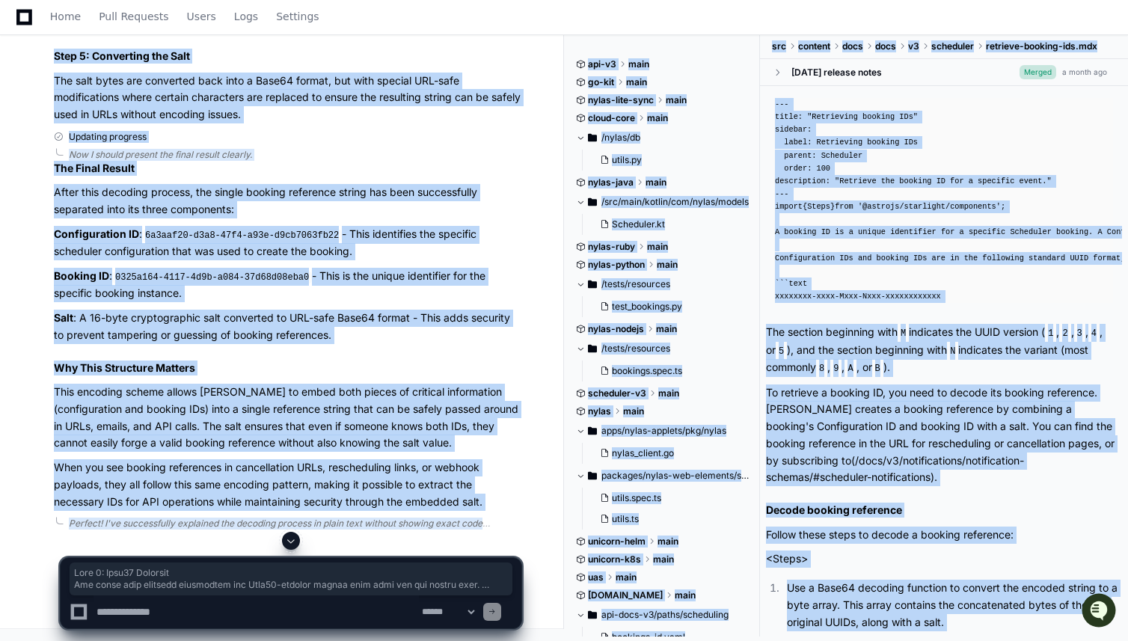
scroll to position [7304, 0]
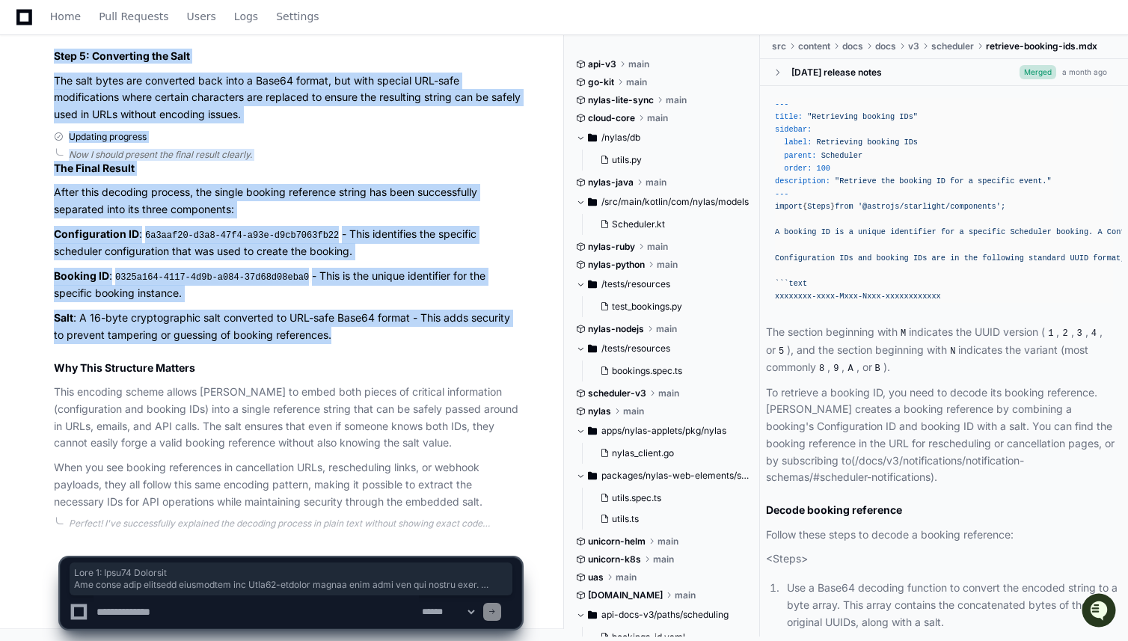
drag, startPoint x: 52, startPoint y: 243, endPoint x: 346, endPoint y: 352, distance: 314.1
